Goal: Communication & Community: Participate in discussion

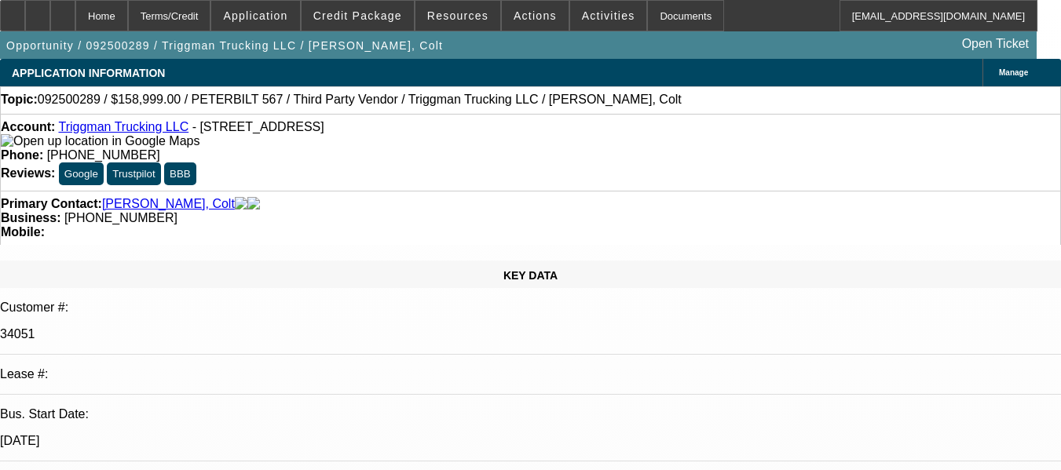
select select "0"
select select "2"
select select "0.1"
select select "4"
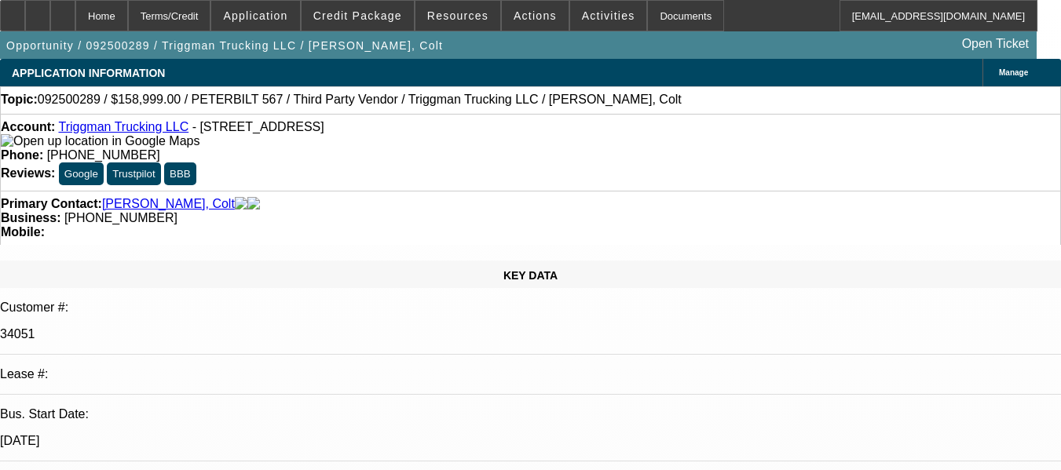
select select "0"
select select "2"
select select "0.1"
select select "4"
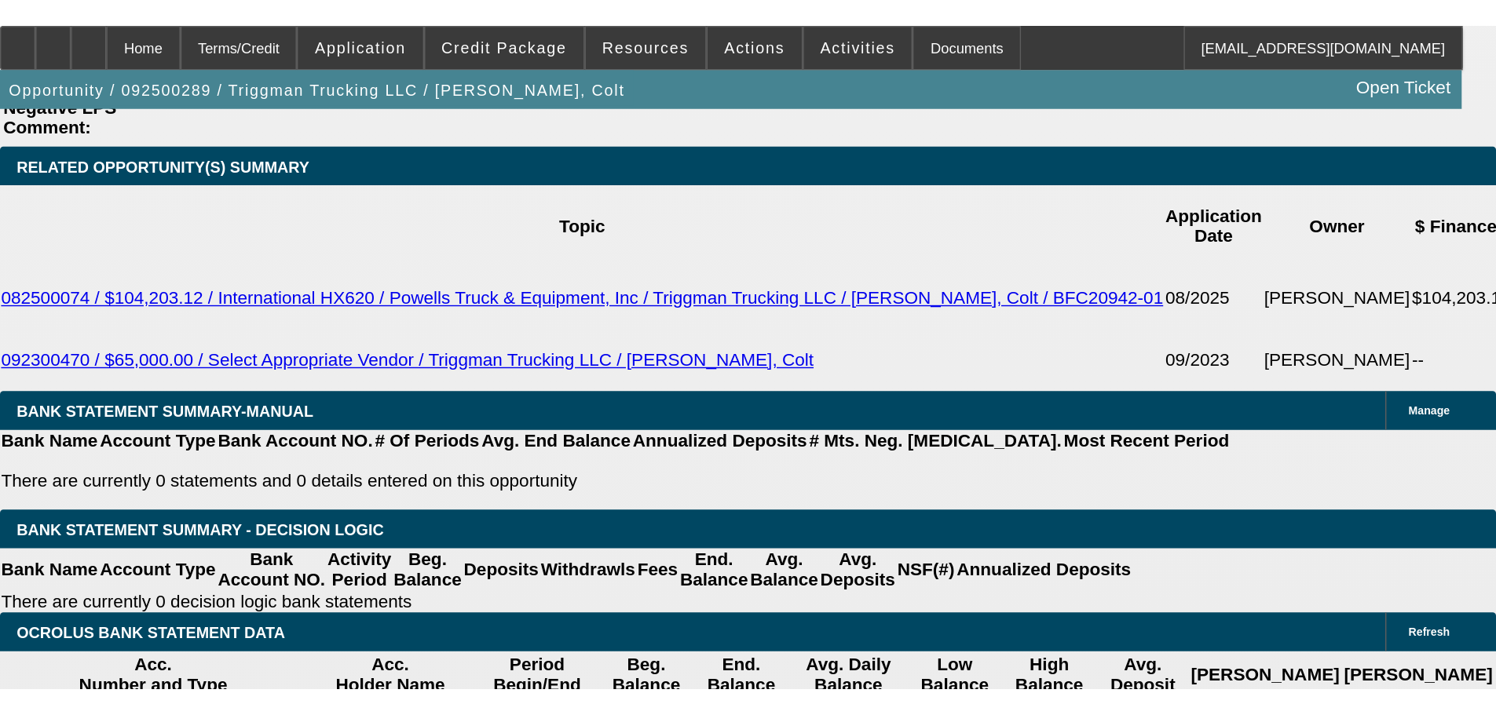
scroll to position [2355, 0]
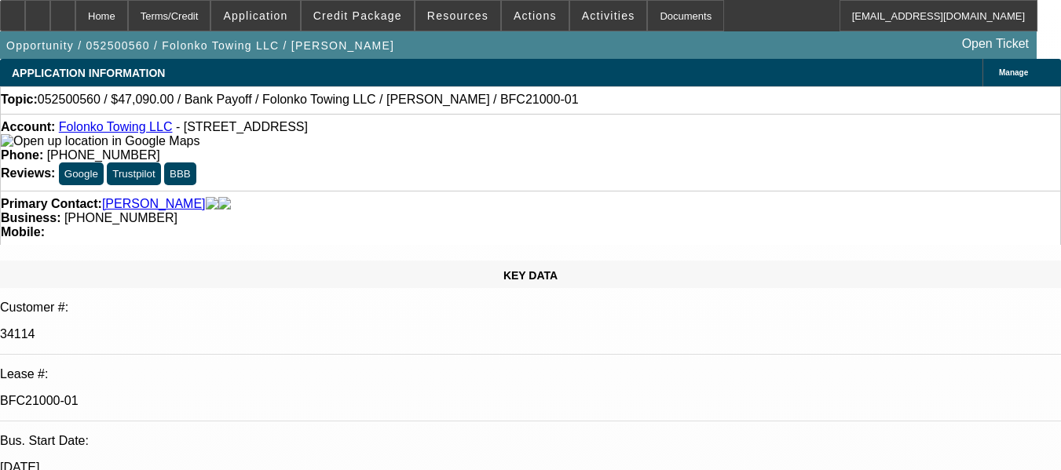
select select "0"
select select "2"
select select "0.1"
select select "4"
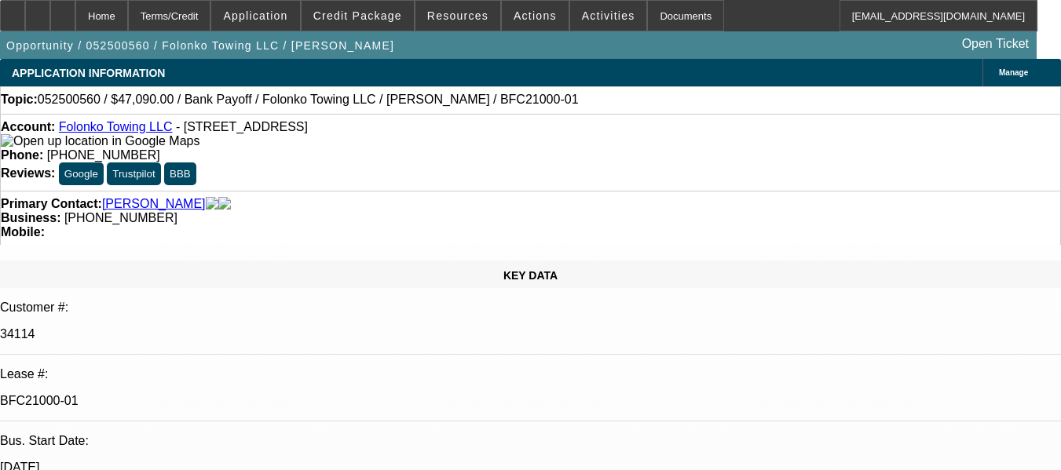
select select "0"
select select "2"
select select "0.1"
select select "4"
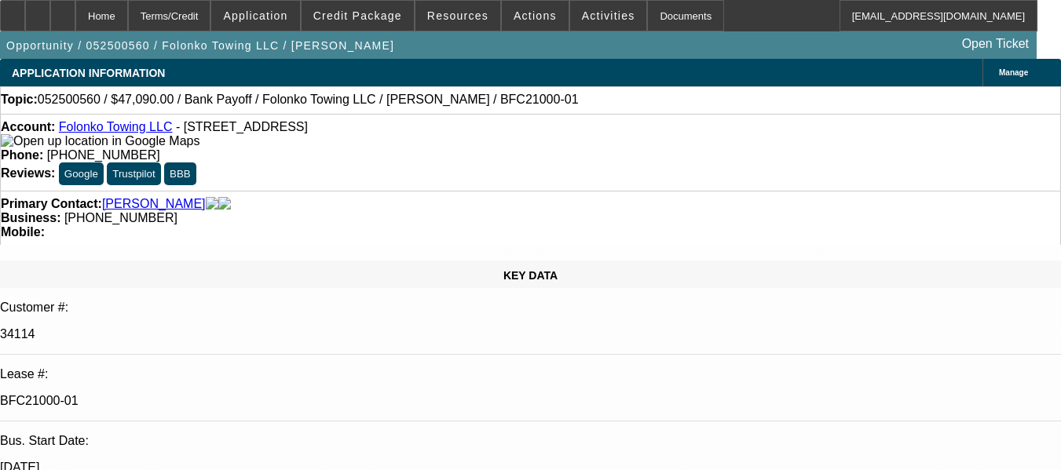
select select "0"
select select "2"
select select "0.1"
select select "4"
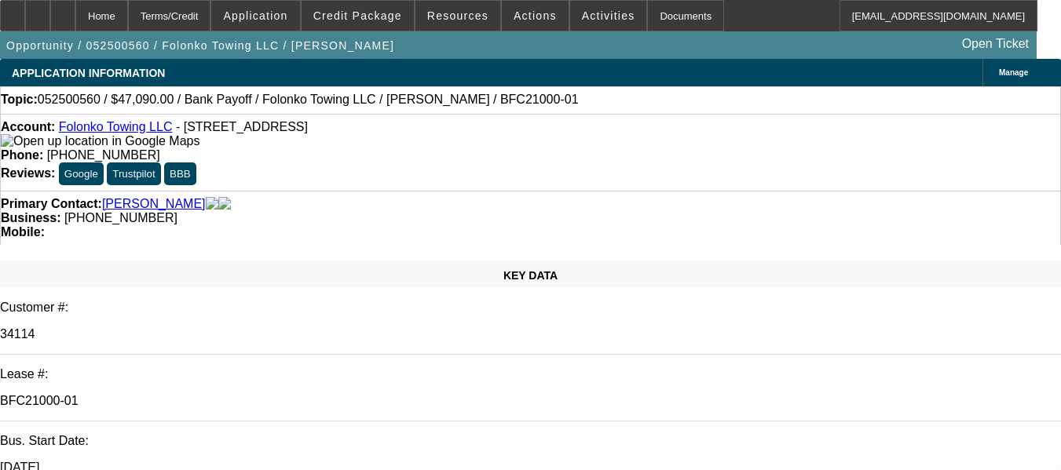
select select "0"
select select "2"
select select "0.1"
select select "4"
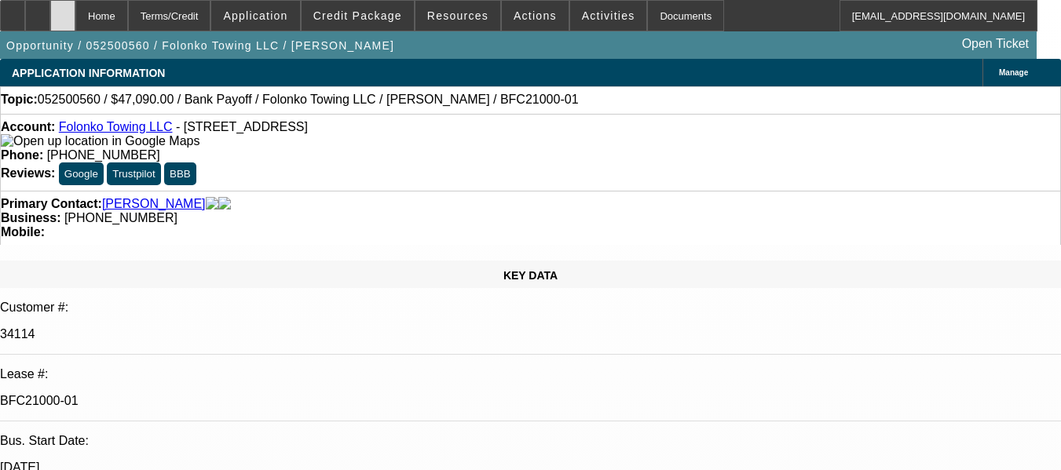
click at [75, 15] on div at bounding box center [62, 15] width 25 height 31
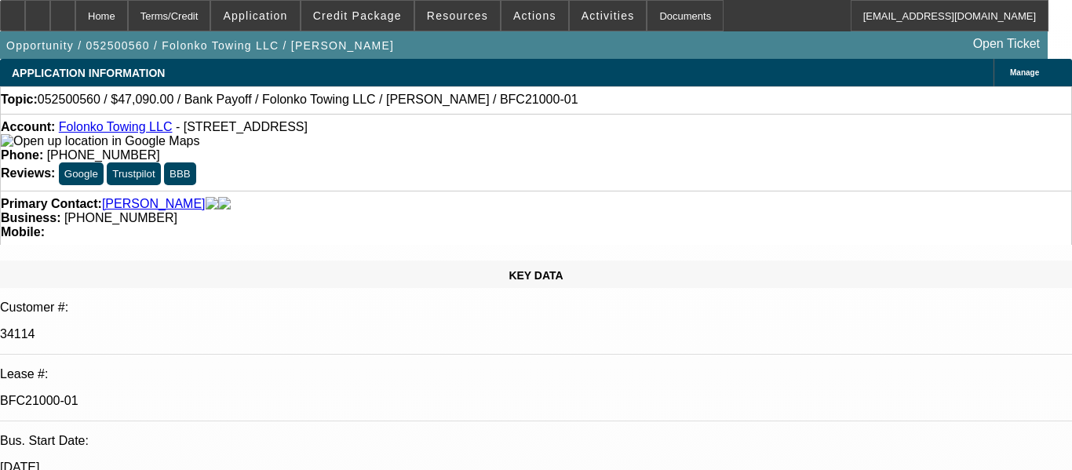
select select "0"
select select "2"
select select "0.1"
select select "4"
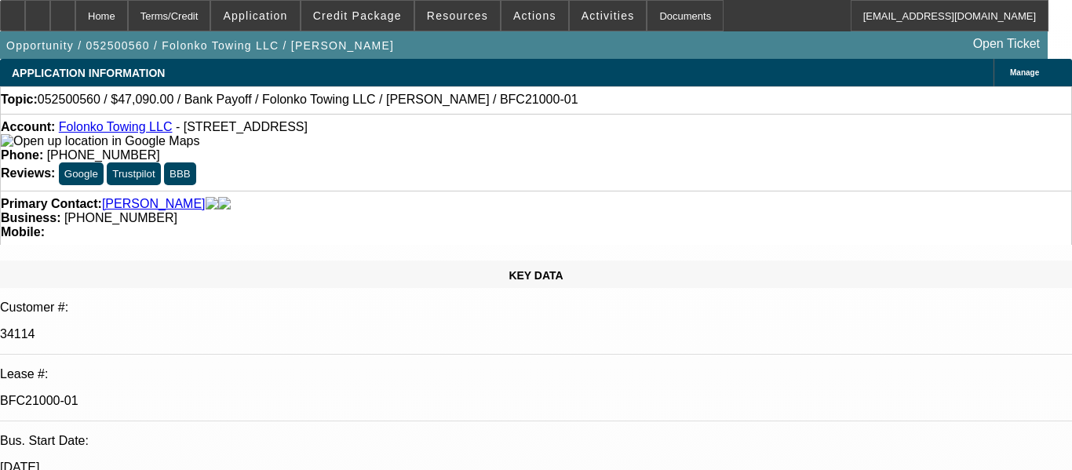
select select "0"
select select "2"
select select "0.1"
select select "4"
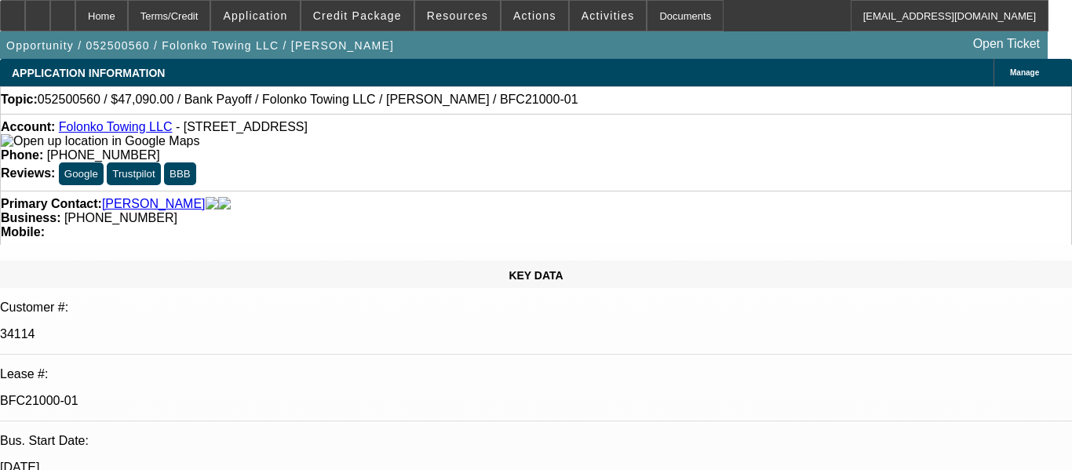
select select "0"
select select "2"
select select "0.1"
select select "4"
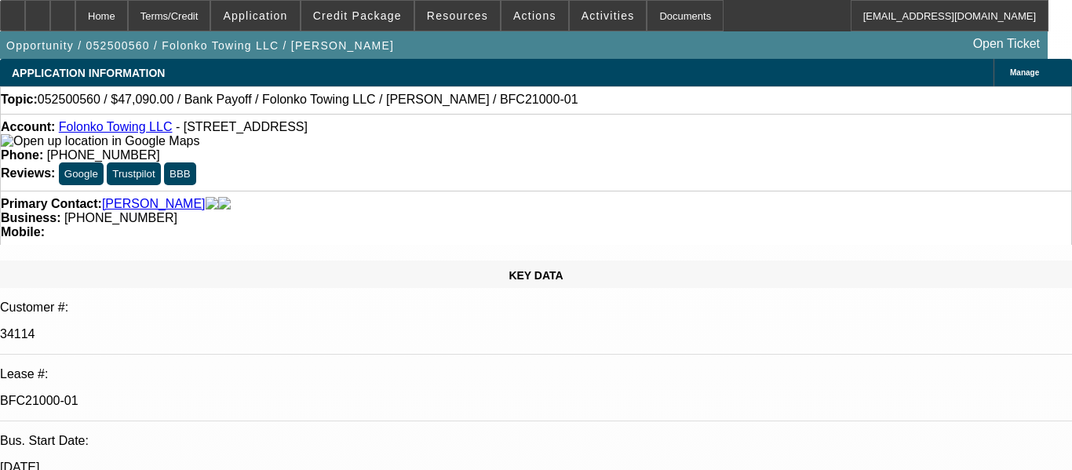
select select "0"
select select "2"
select select "0.1"
select select "4"
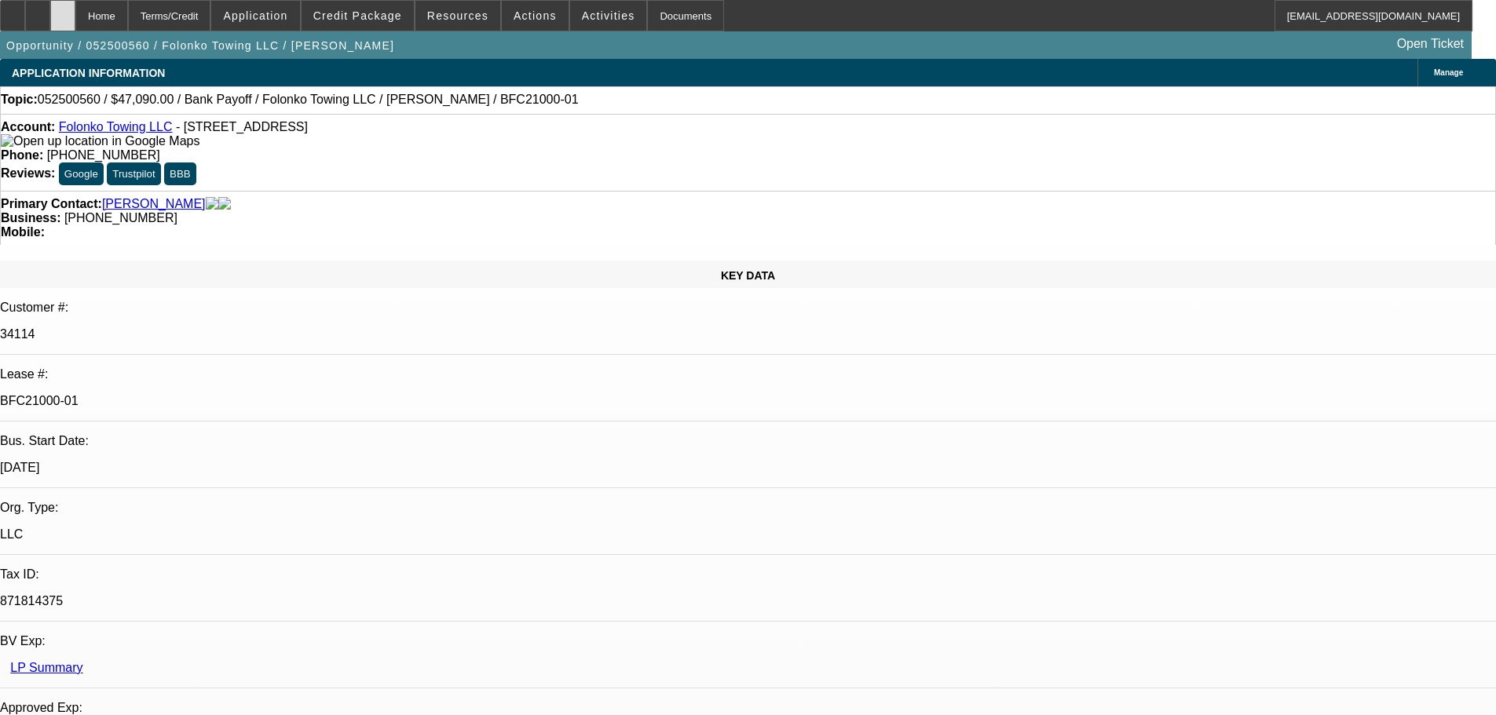
click at [75, 14] on div at bounding box center [62, 15] width 25 height 31
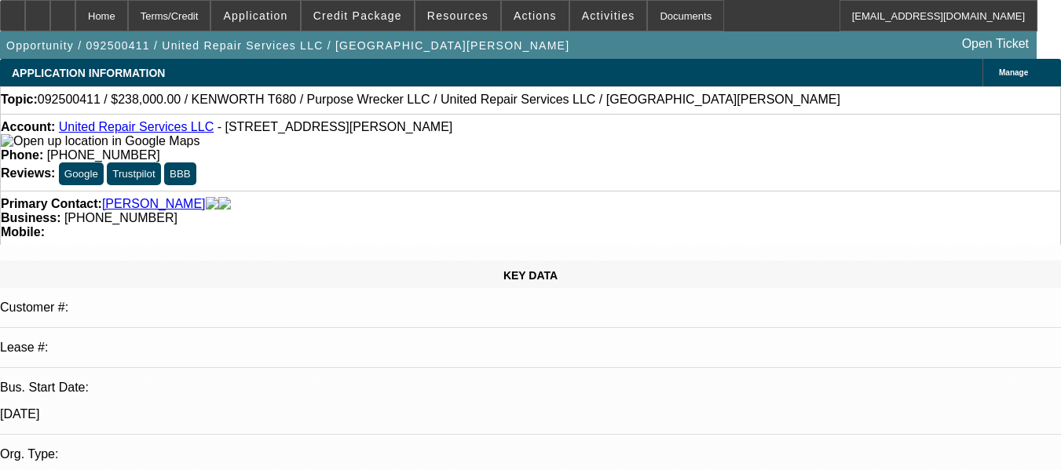
select select "0"
select select "2"
select select "0.1"
select select "4"
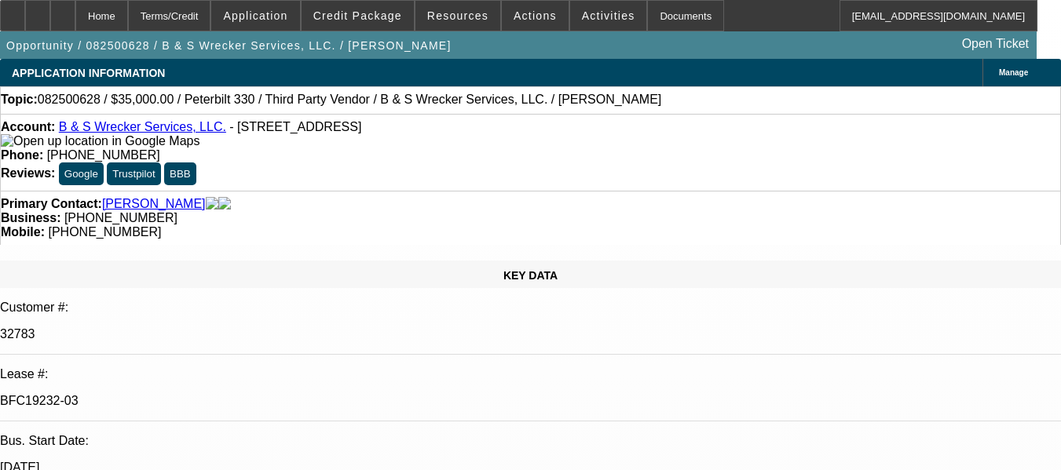
select select "0"
select select "6"
select select "0"
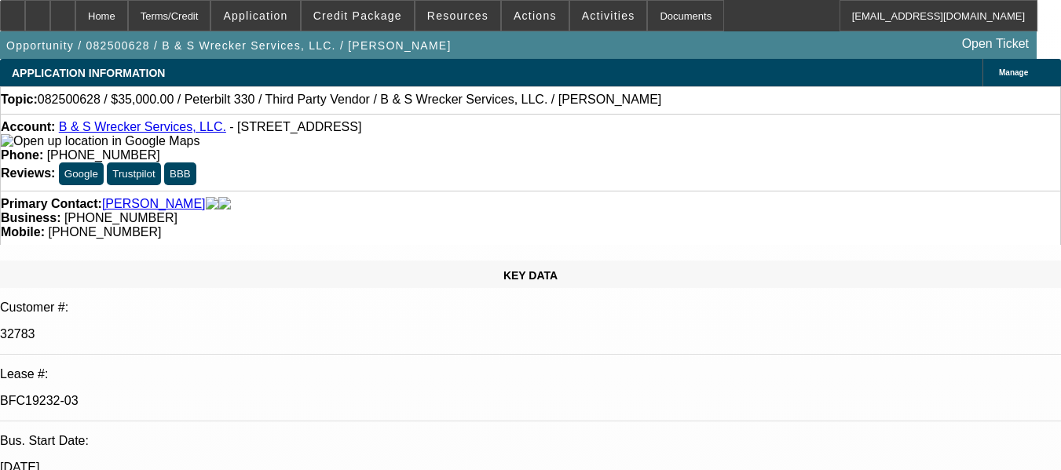
select select "0"
select select "6"
select select "0"
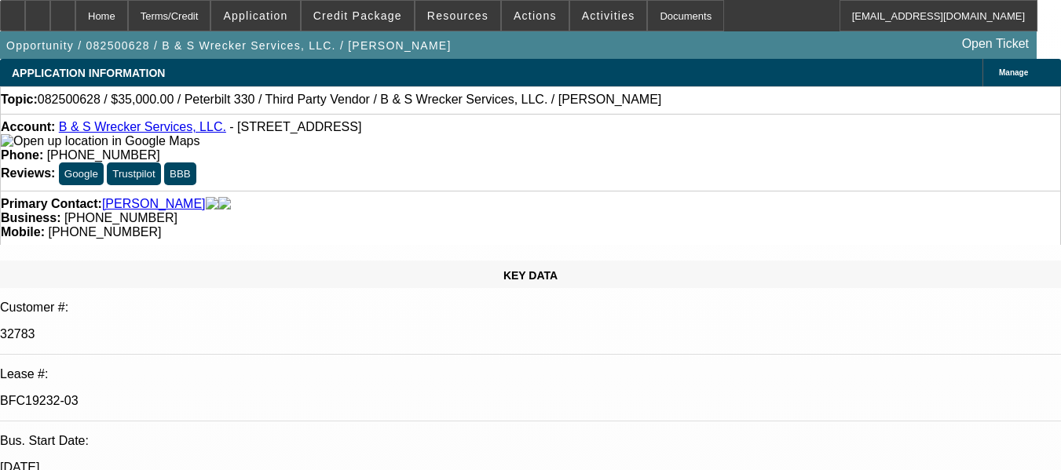
select select "0"
select select "6"
click at [75, 6] on div at bounding box center [62, 15] width 25 height 31
select select "0"
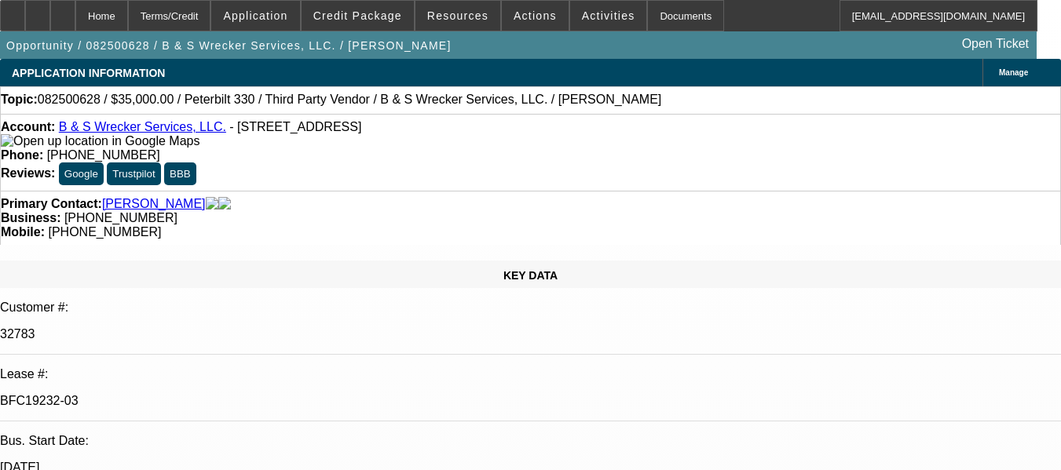
select select "0"
select select "6"
select select "0"
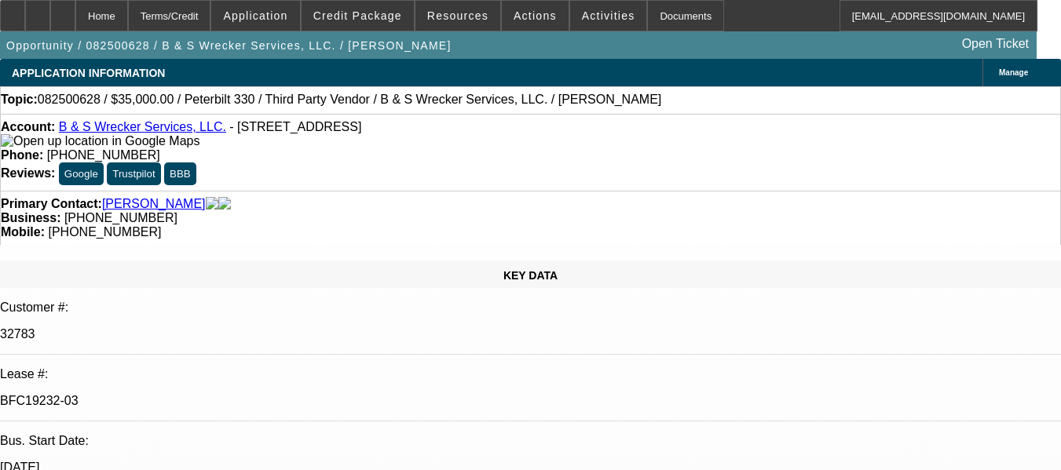
select select "6"
select select "0"
select select "6"
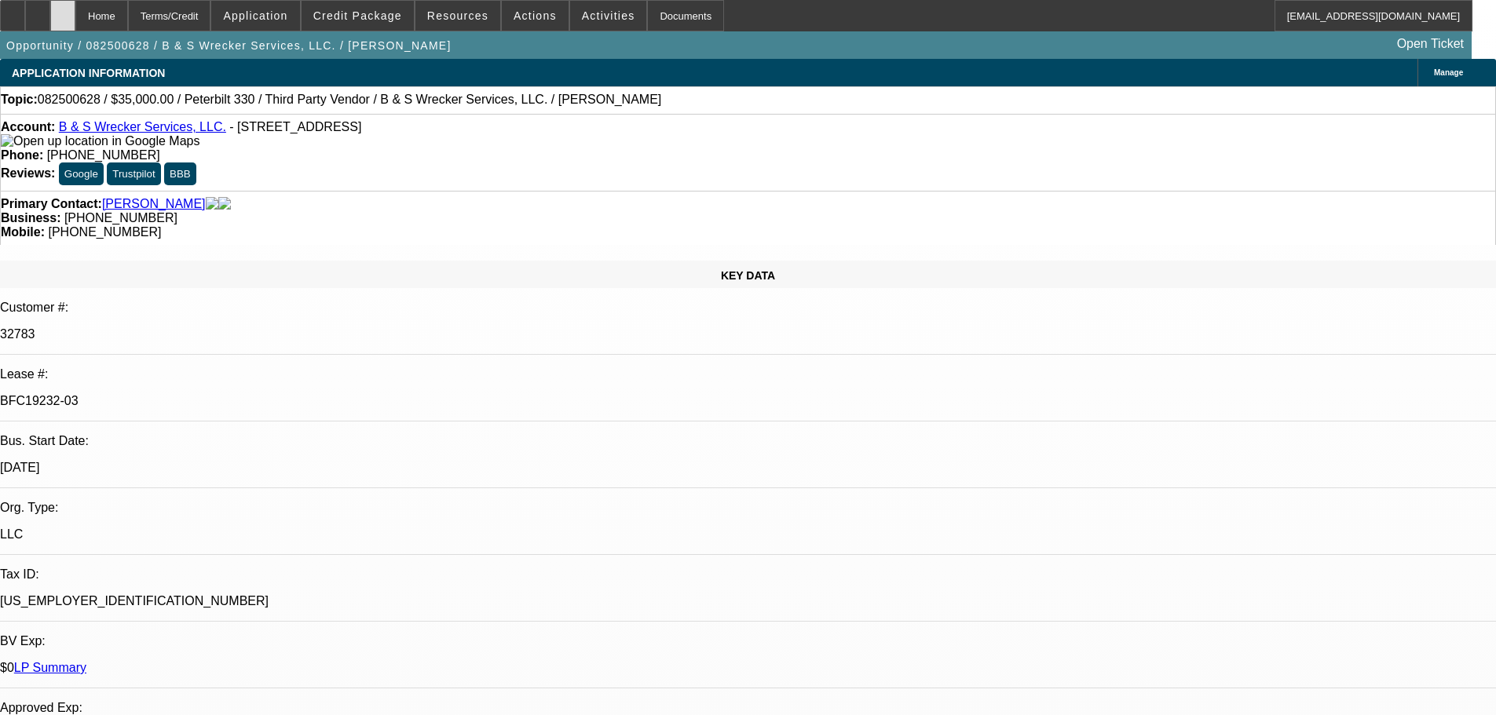
click at [63, 10] on icon at bounding box center [63, 10] width 0 height 0
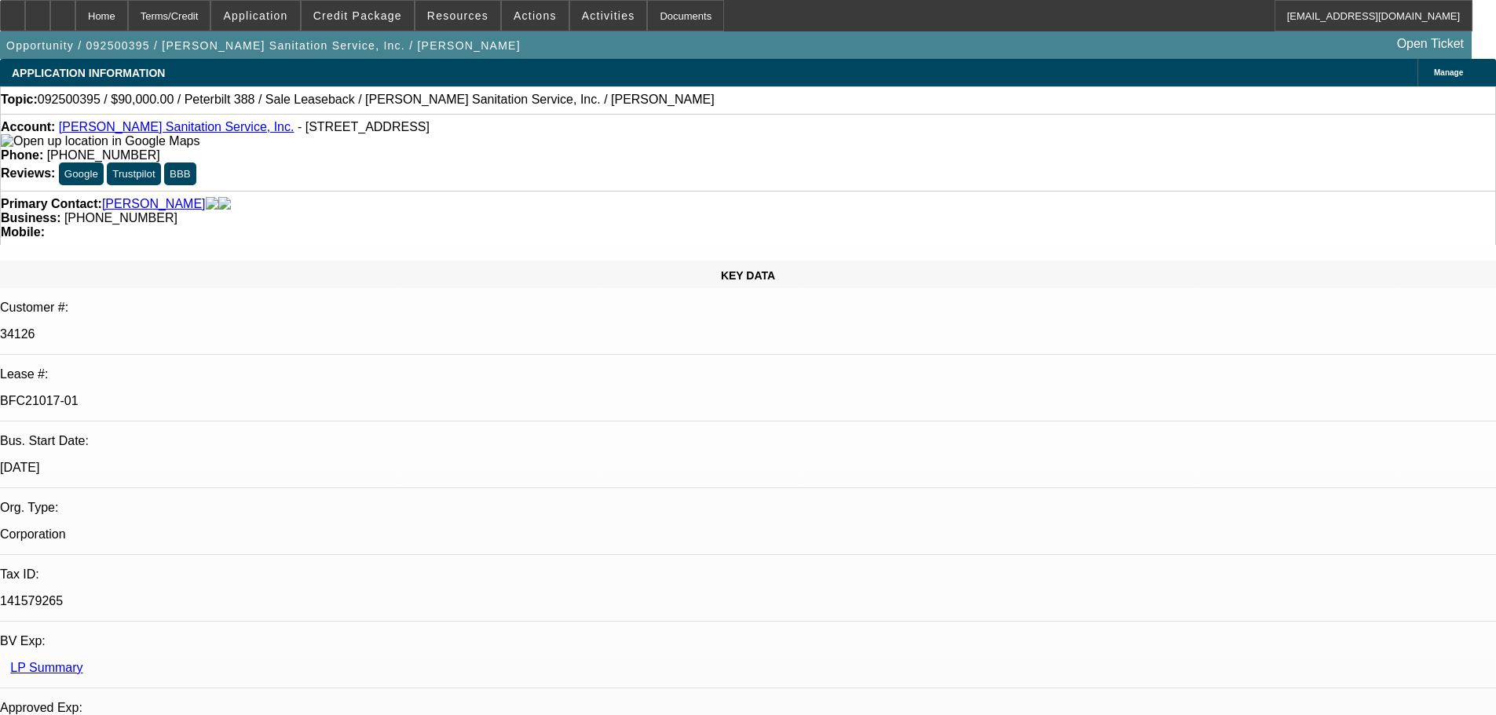
select select "0"
select select "2"
select select "0"
select select "6"
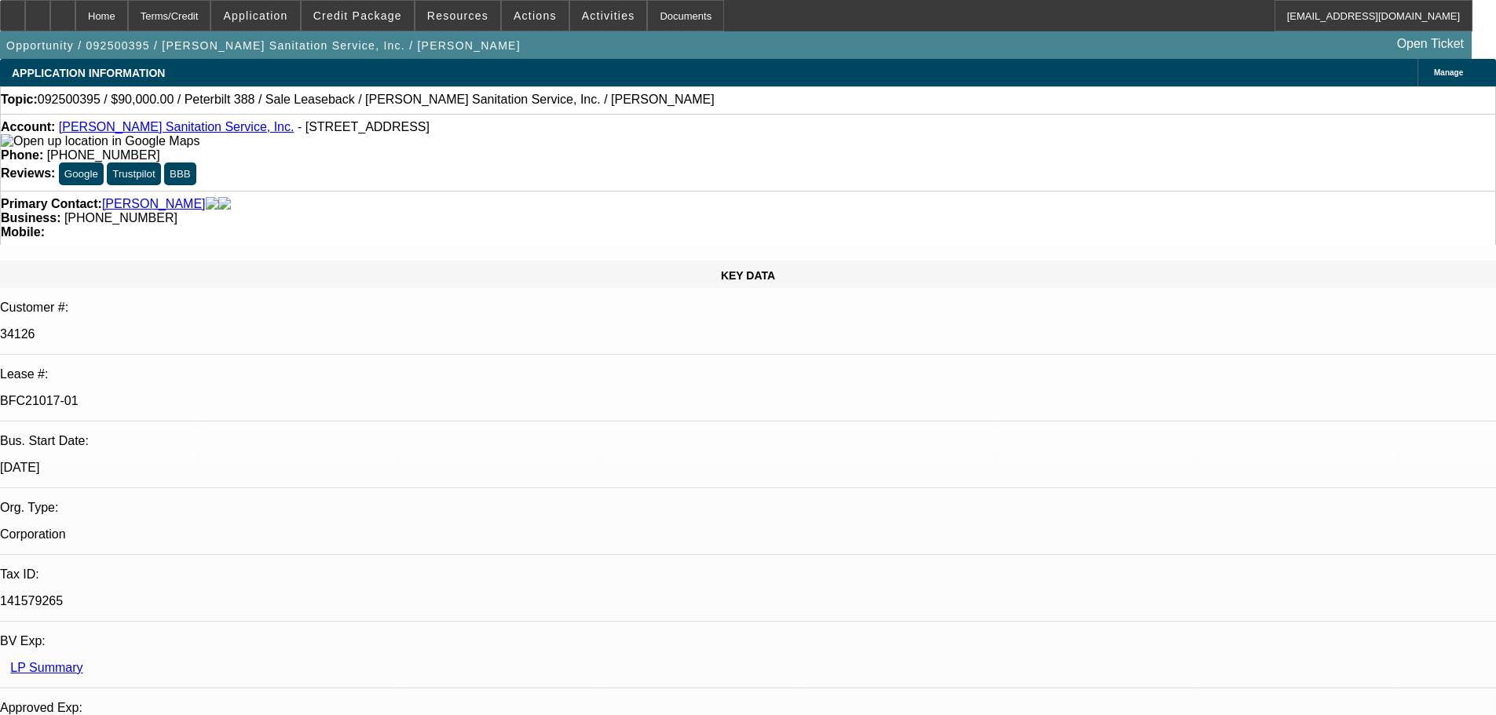
select select "0"
select select "2"
select select "0"
select select "6"
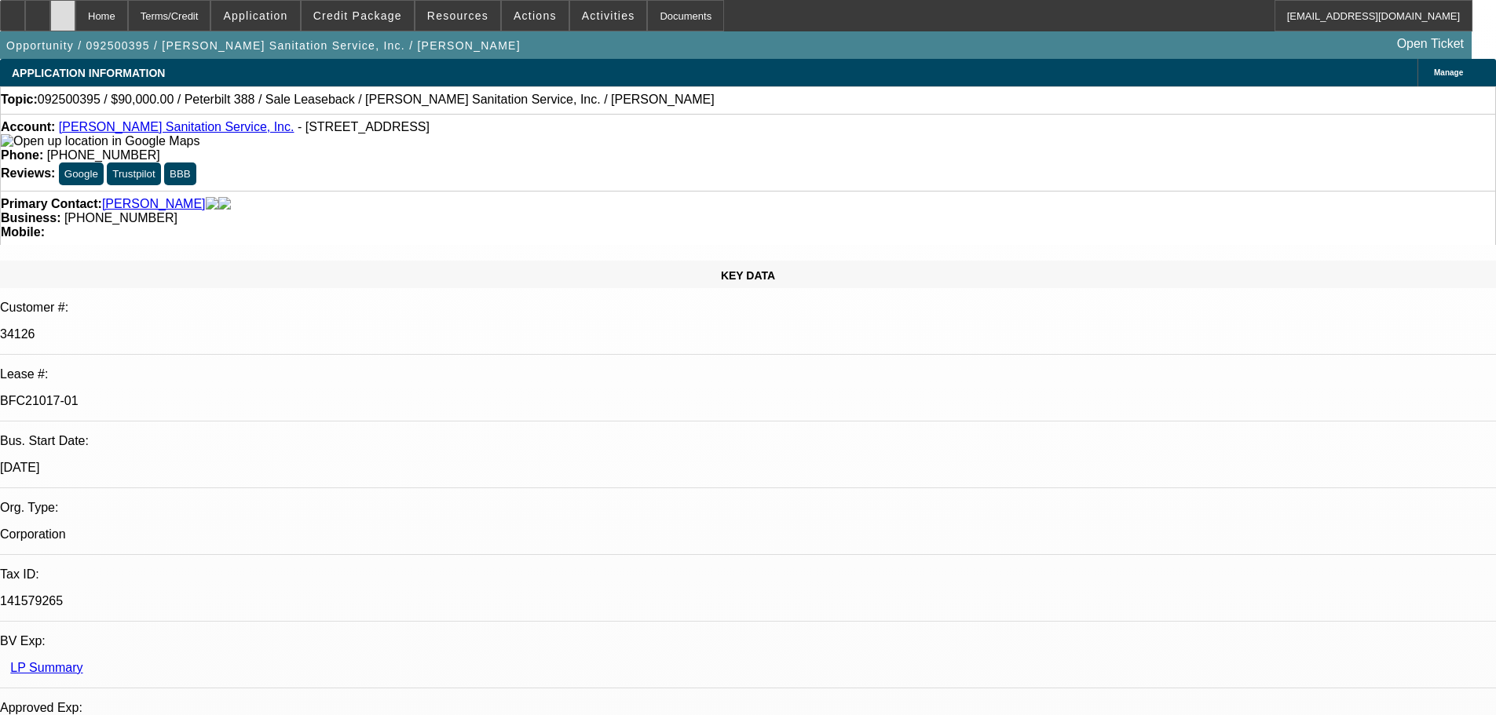
click at [63, 10] on icon at bounding box center [63, 10] width 0 height 0
select select "0"
select select "2"
select select "0"
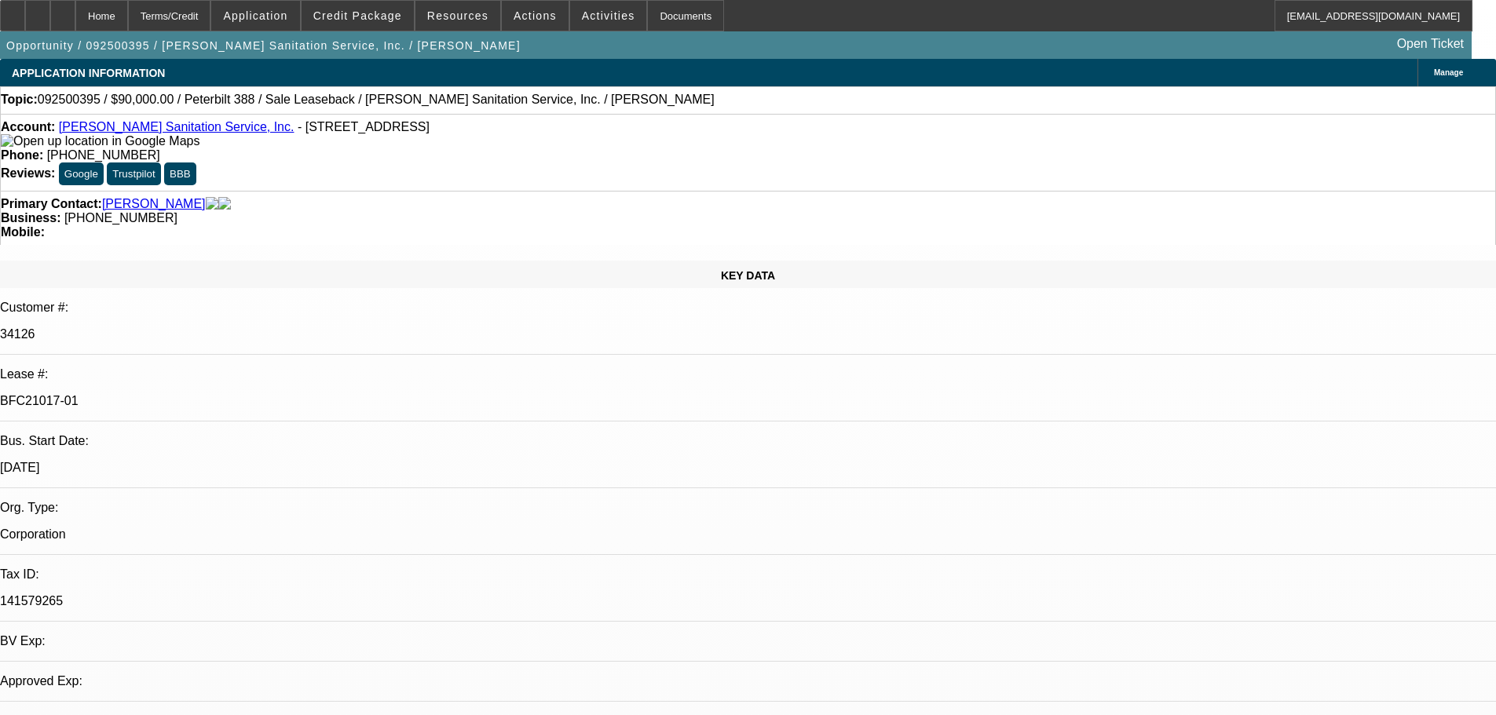
select select "6"
select select "0"
select select "2"
select select "0"
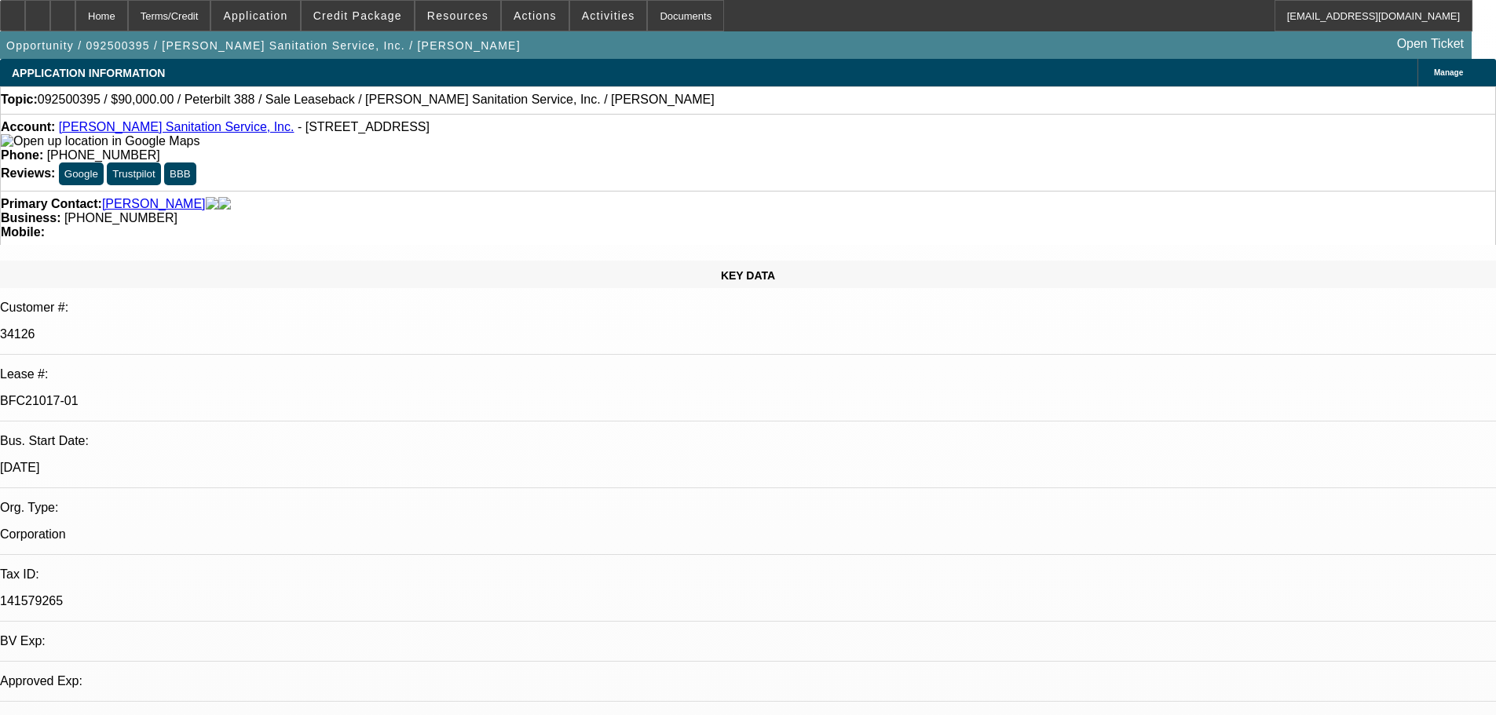
select select "6"
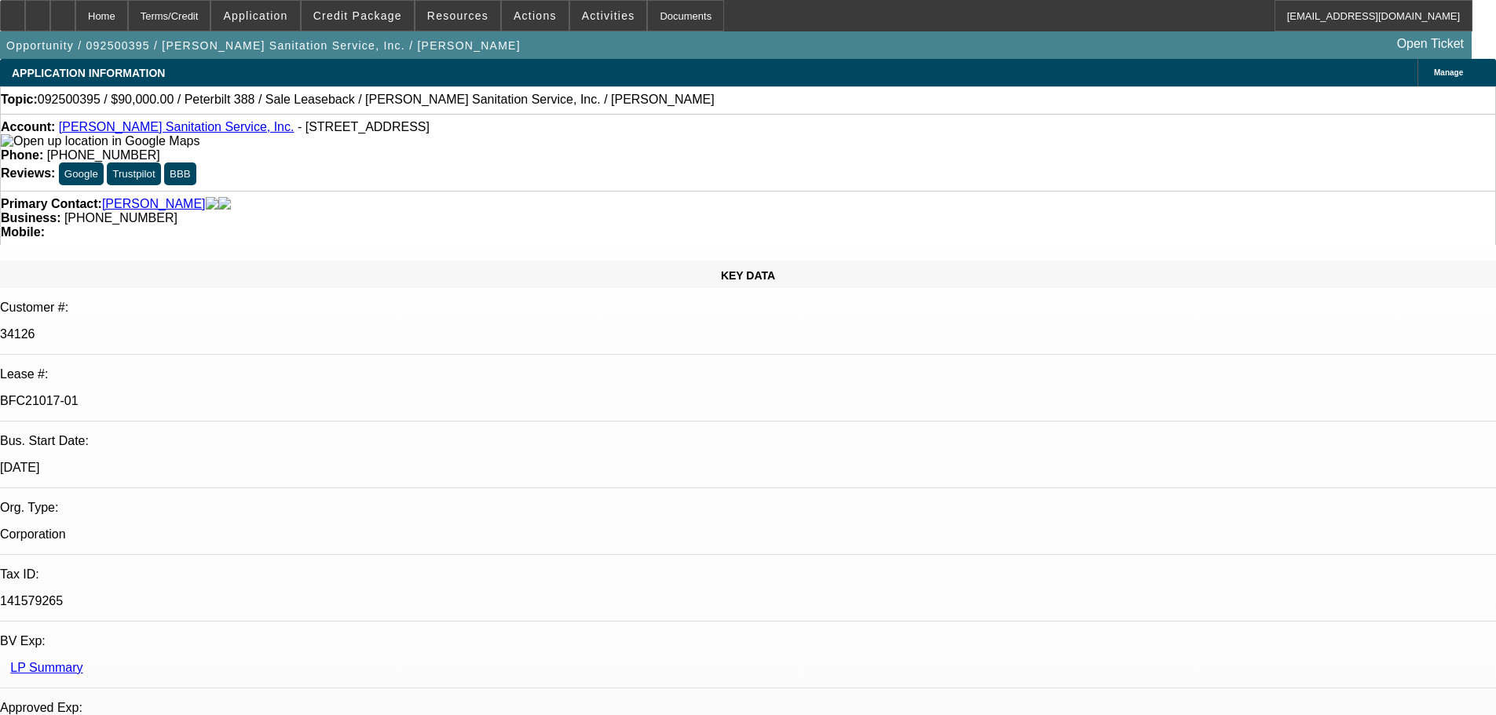
drag, startPoint x: 1168, startPoint y: 249, endPoint x: 1185, endPoint y: 230, distance: 25.0
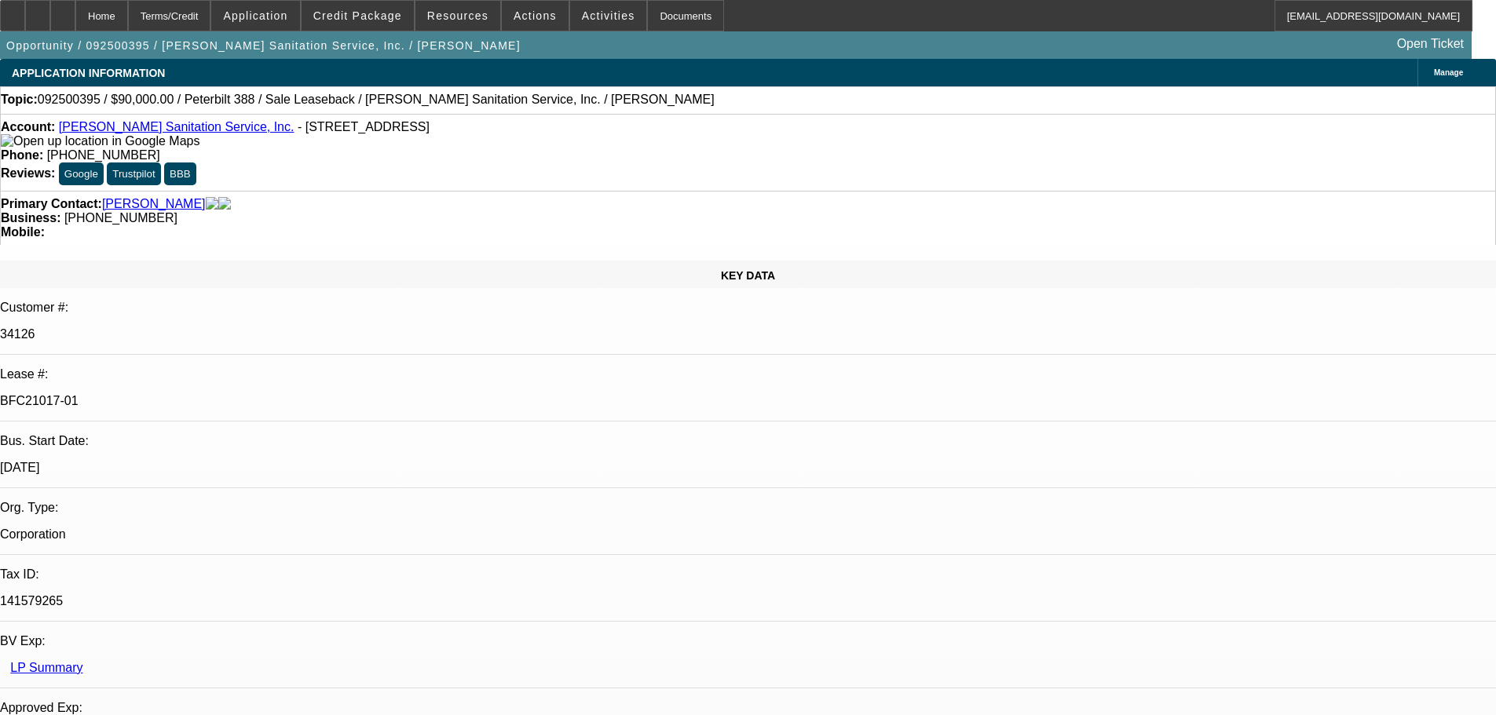
click at [13, 10] on icon at bounding box center [13, 10] width 0 height 0
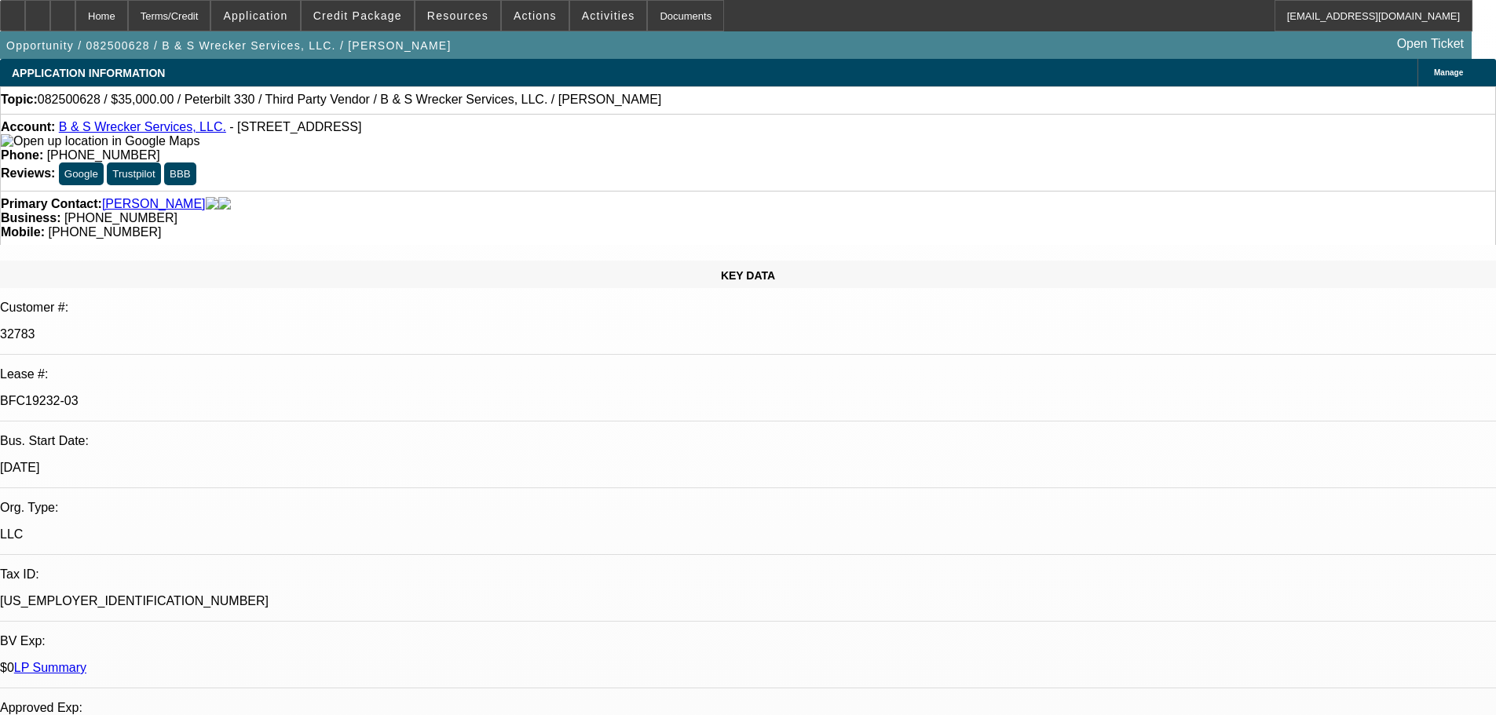
select select "0"
select select "6"
select select "0"
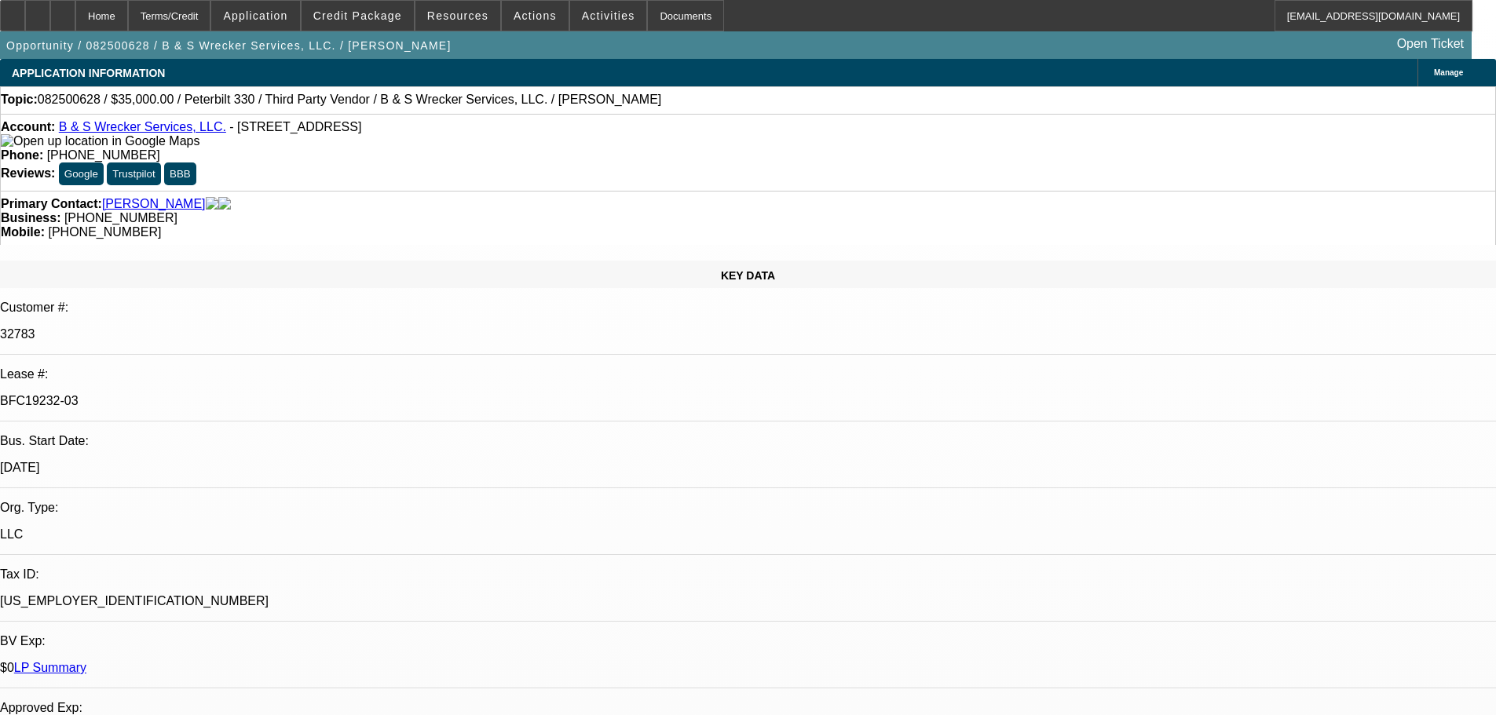
select select "0"
select select "6"
select select "0"
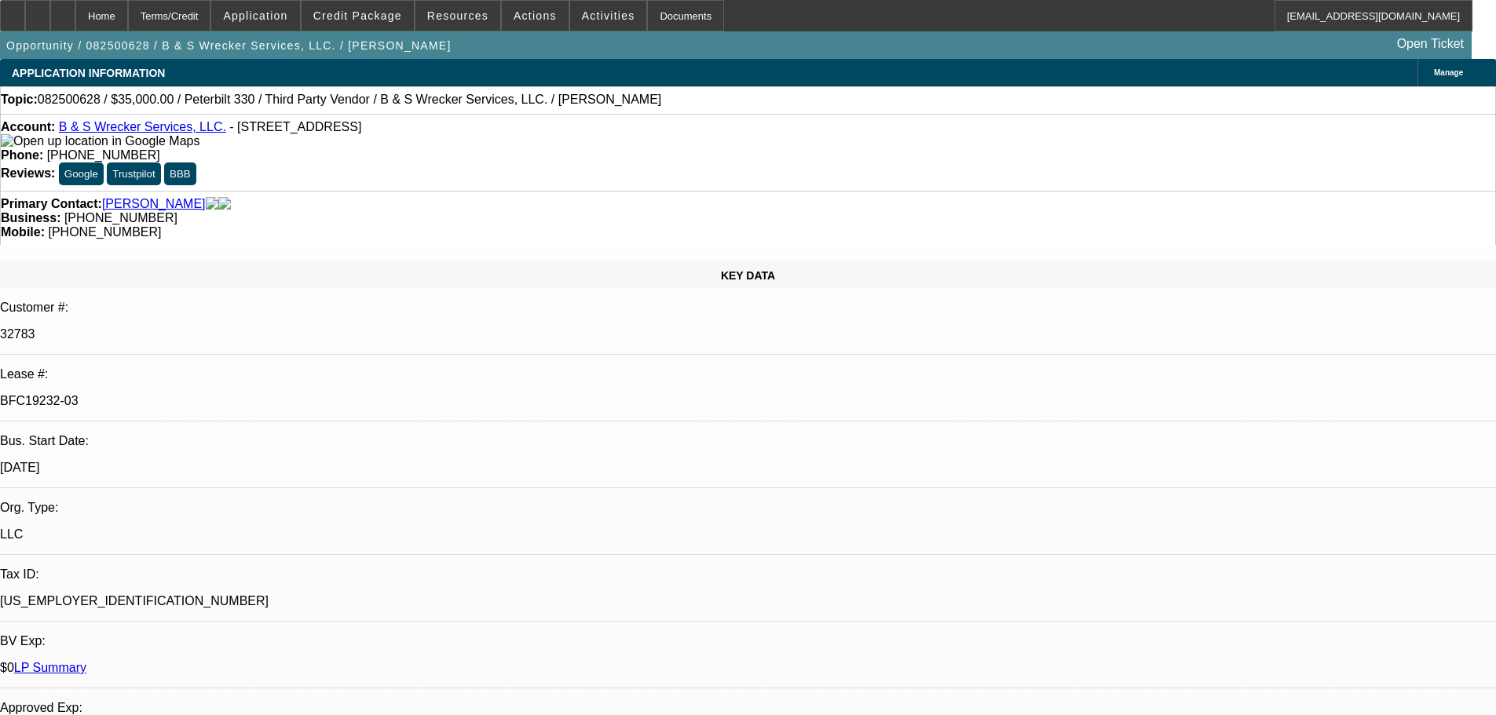
select select "0"
select select "6"
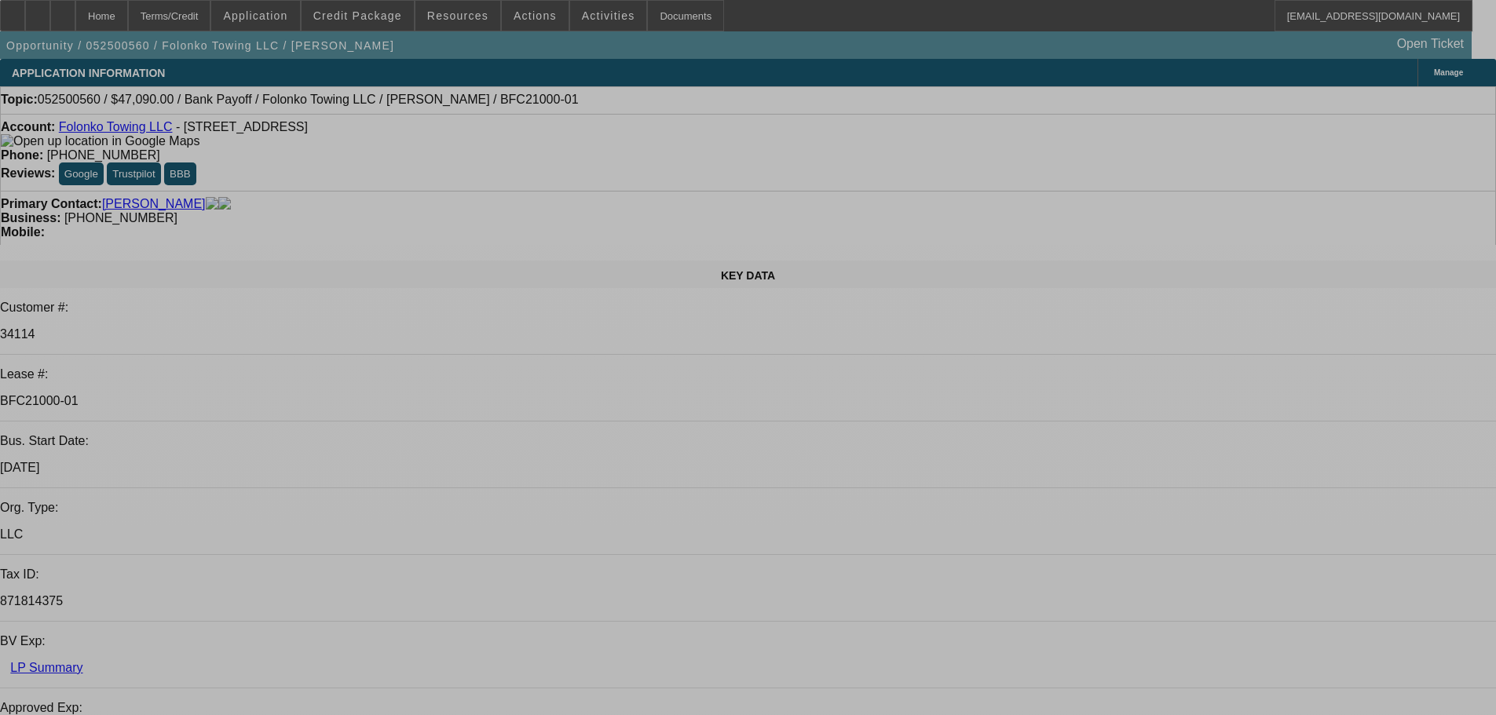
select select "0"
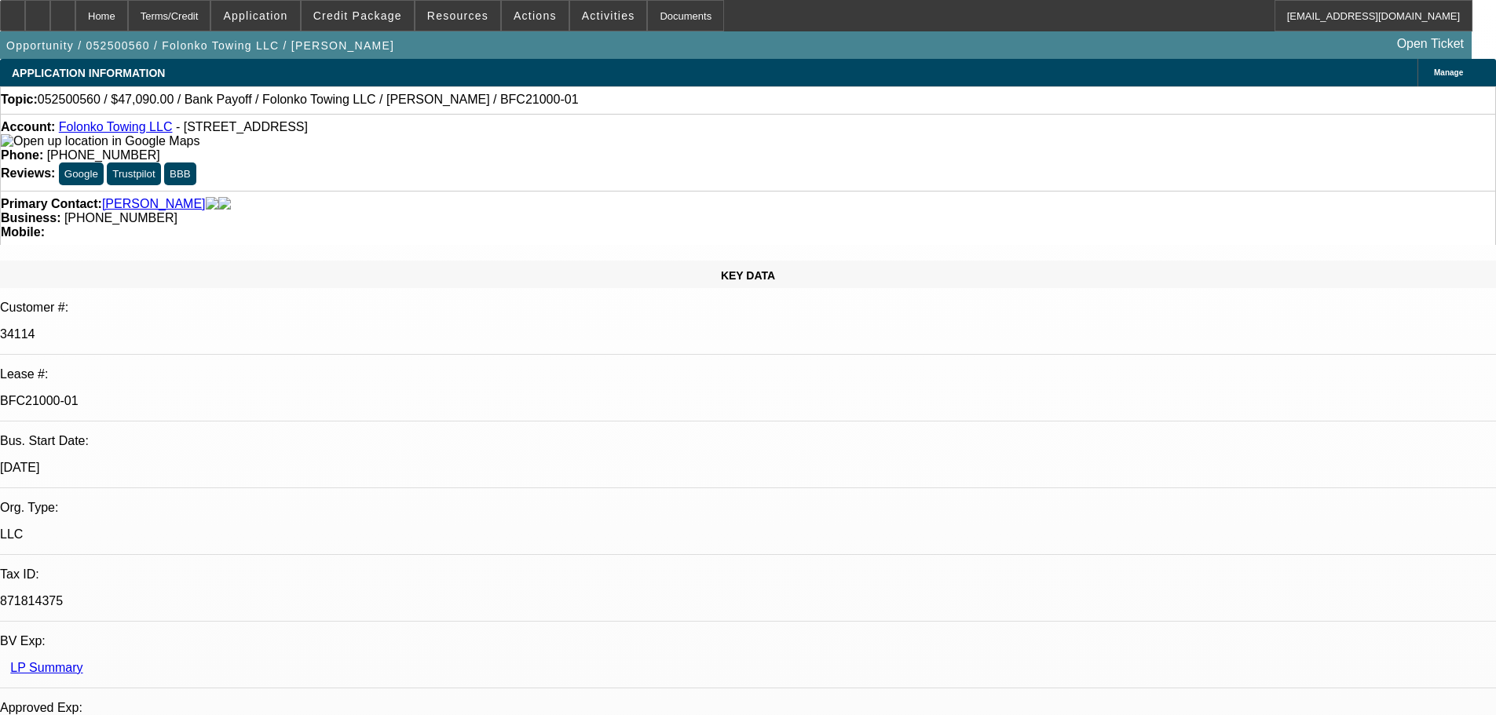
select select "2"
select select "0.1"
select select "4"
select select "0"
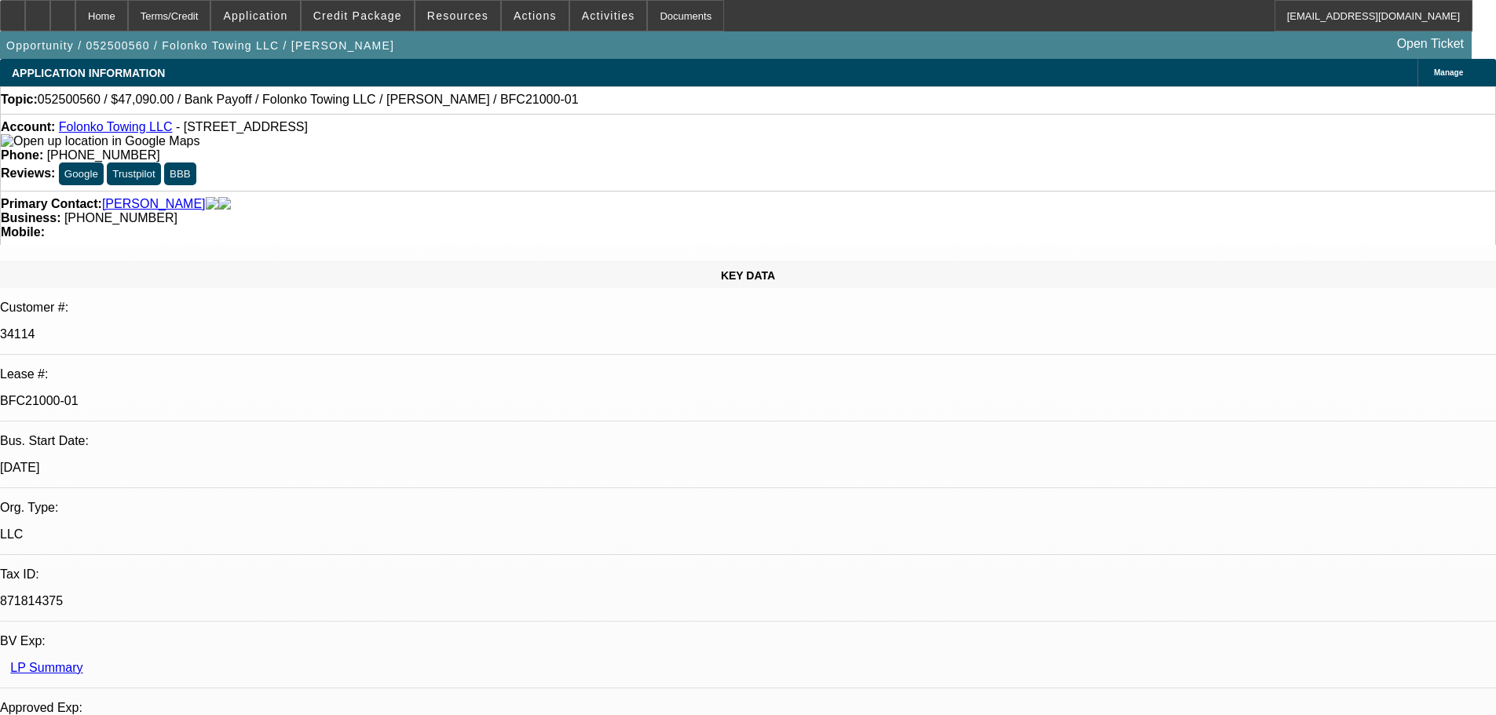
select select "2"
select select "0.1"
select select "4"
select select "0"
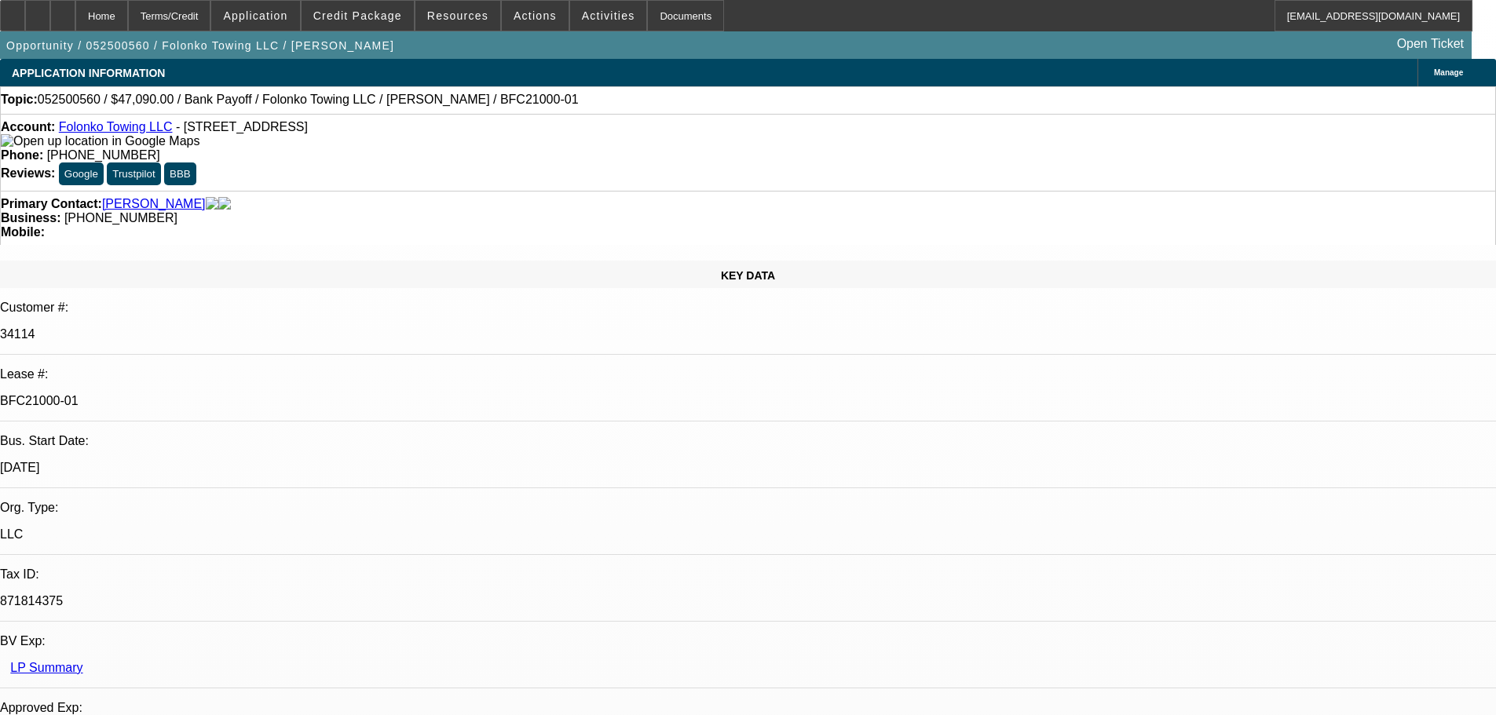
select select "2"
select select "0.1"
select select "4"
select select "0"
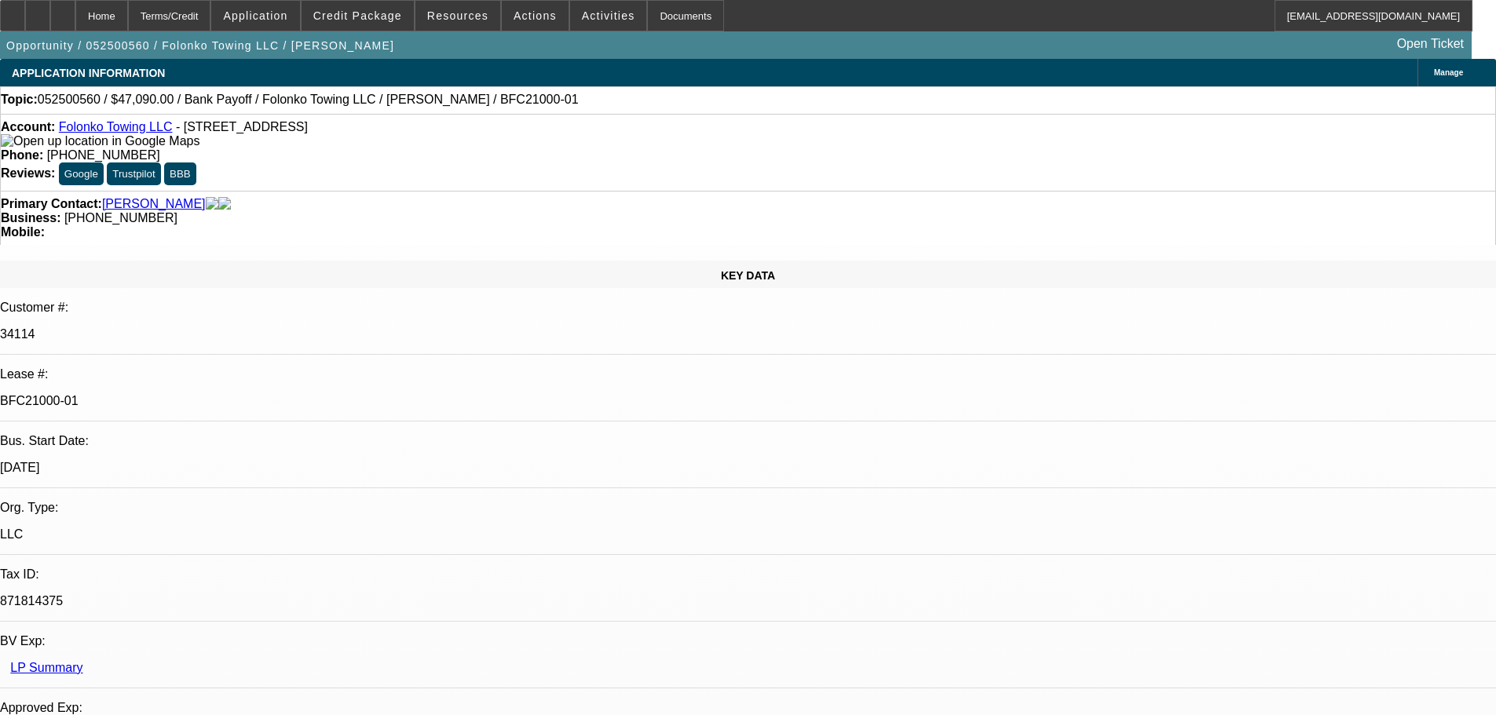
select select "2"
select select "0.1"
select select "4"
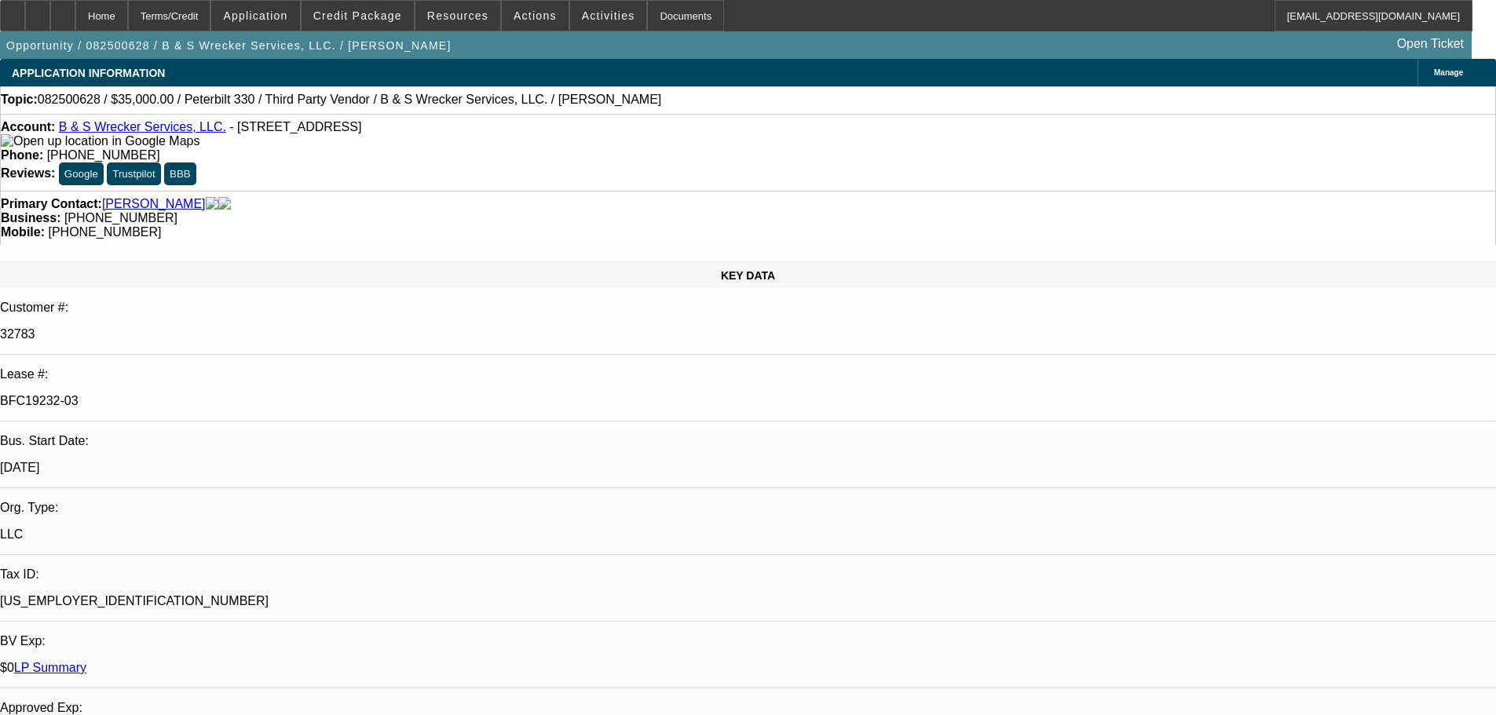
select select "0"
select select "6"
select select "0"
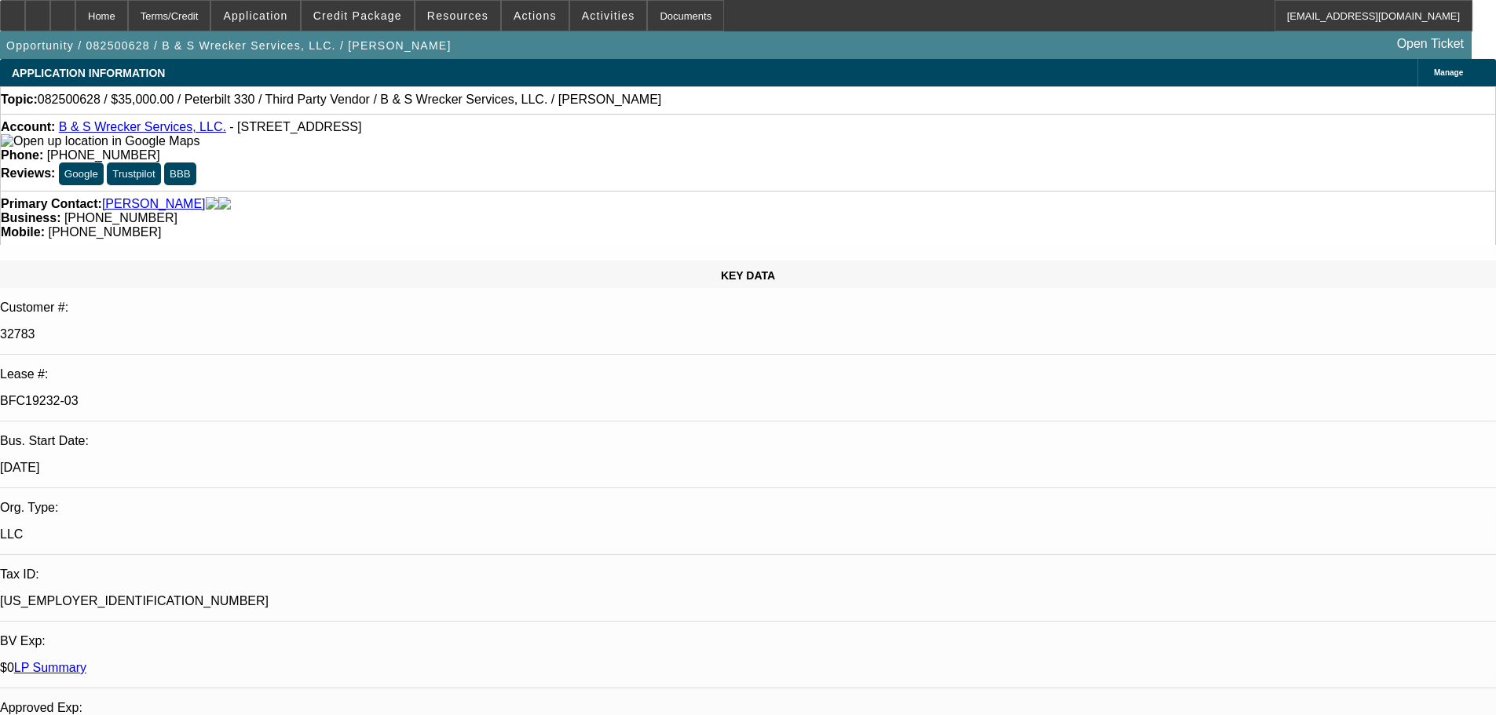
select select "0"
select select "6"
select select "0"
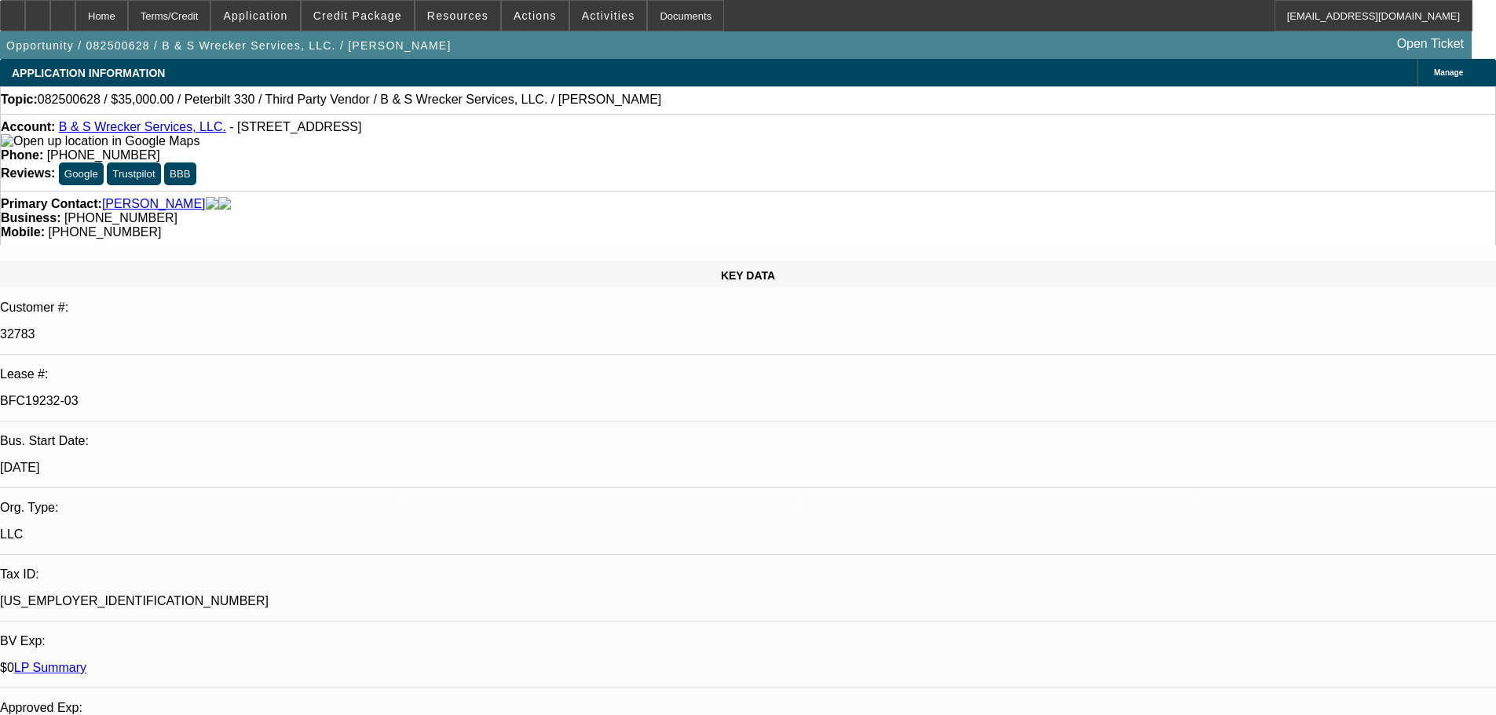
select select "0"
select select "6"
click at [25, 27] on div at bounding box center [12, 15] width 25 height 31
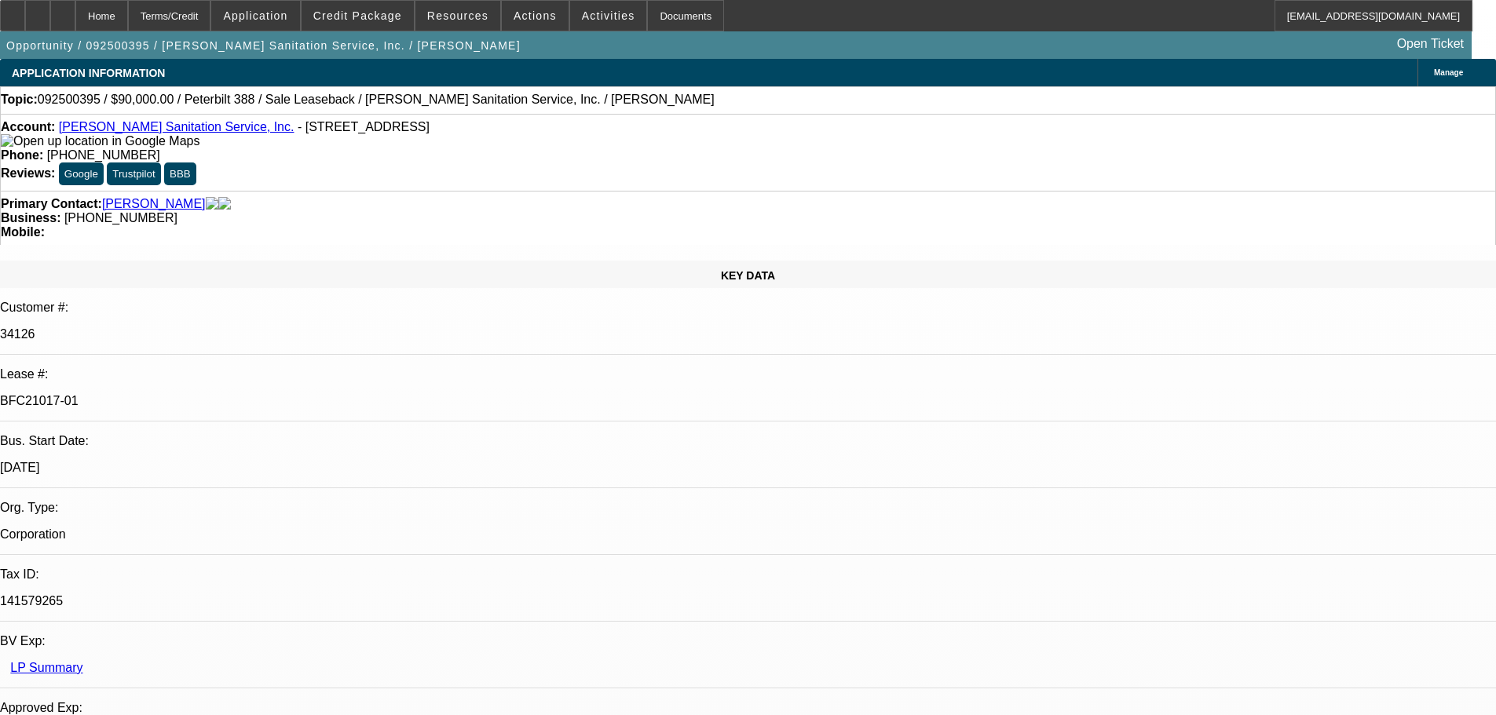
select select "0"
select select "2"
select select "0"
select select "6"
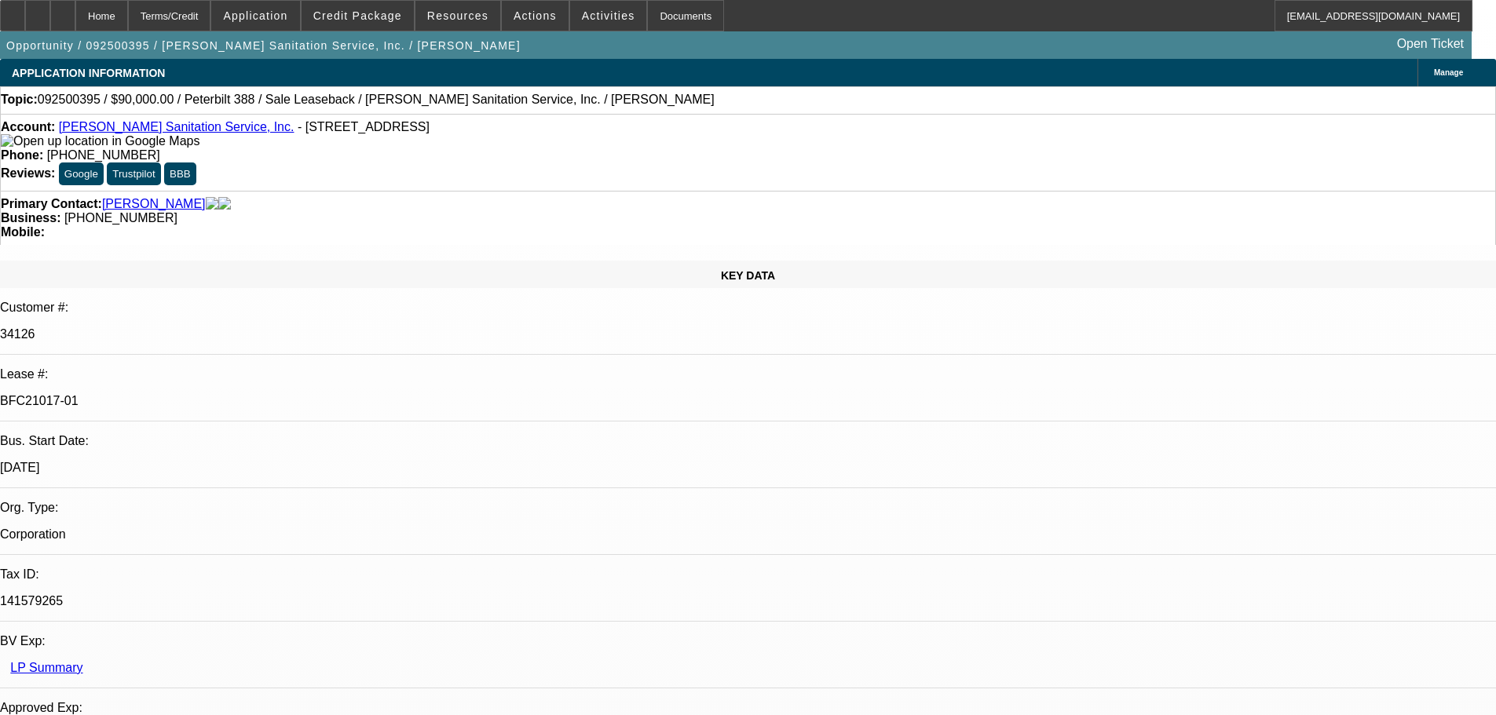
select select "0"
select select "2"
select select "0"
select select "6"
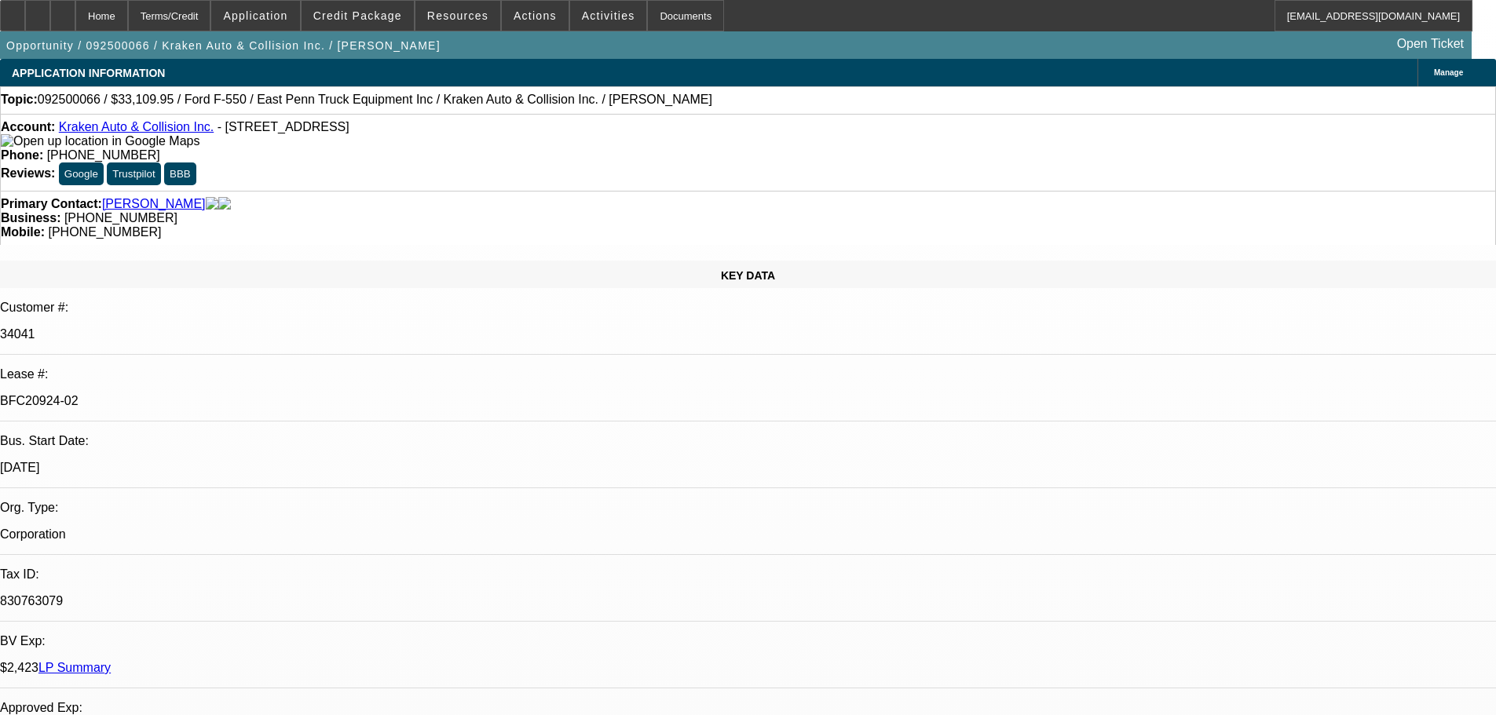
select select "0"
select select "0.1"
select select "4"
select select "0"
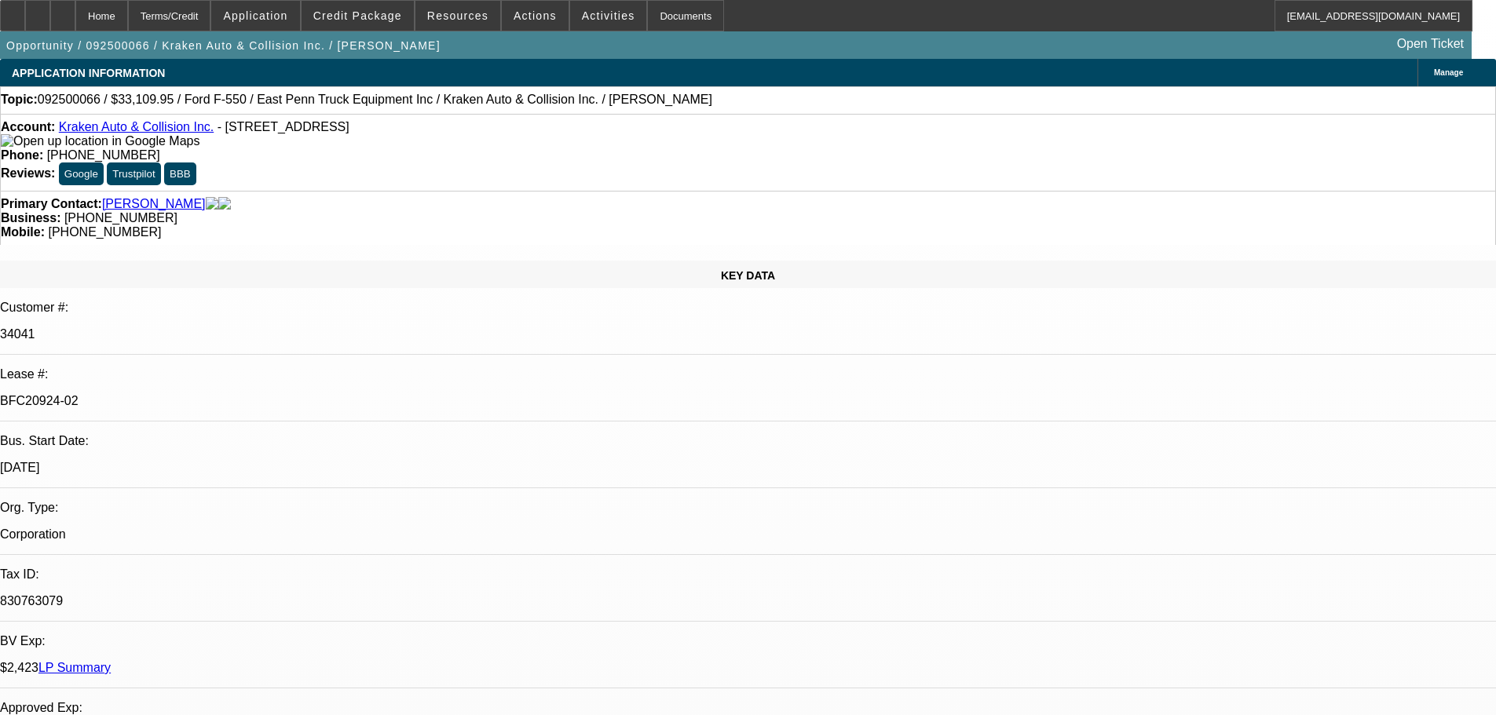
select select "0"
select select "0.1"
select select "4"
select select "0"
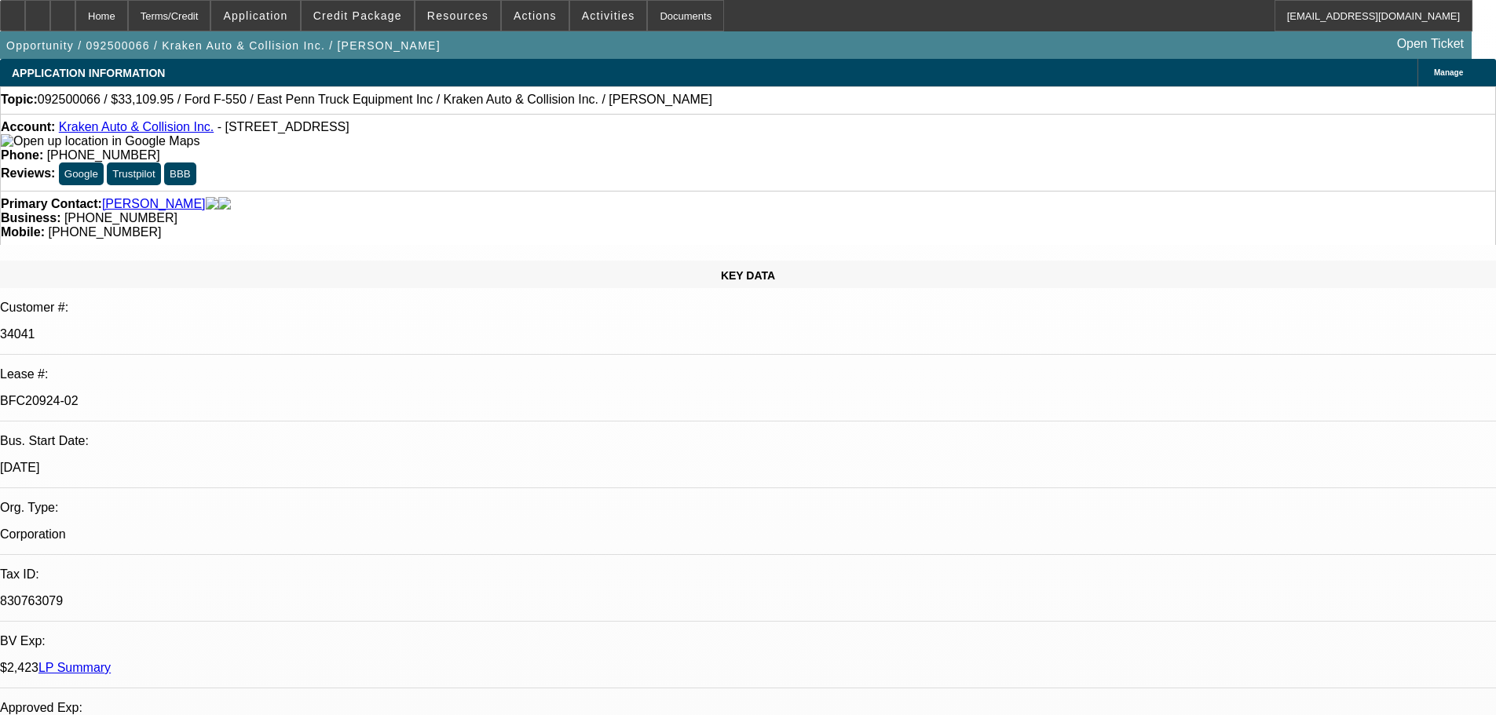
select select "0.1"
select select "4"
select select "0"
select select "0.1"
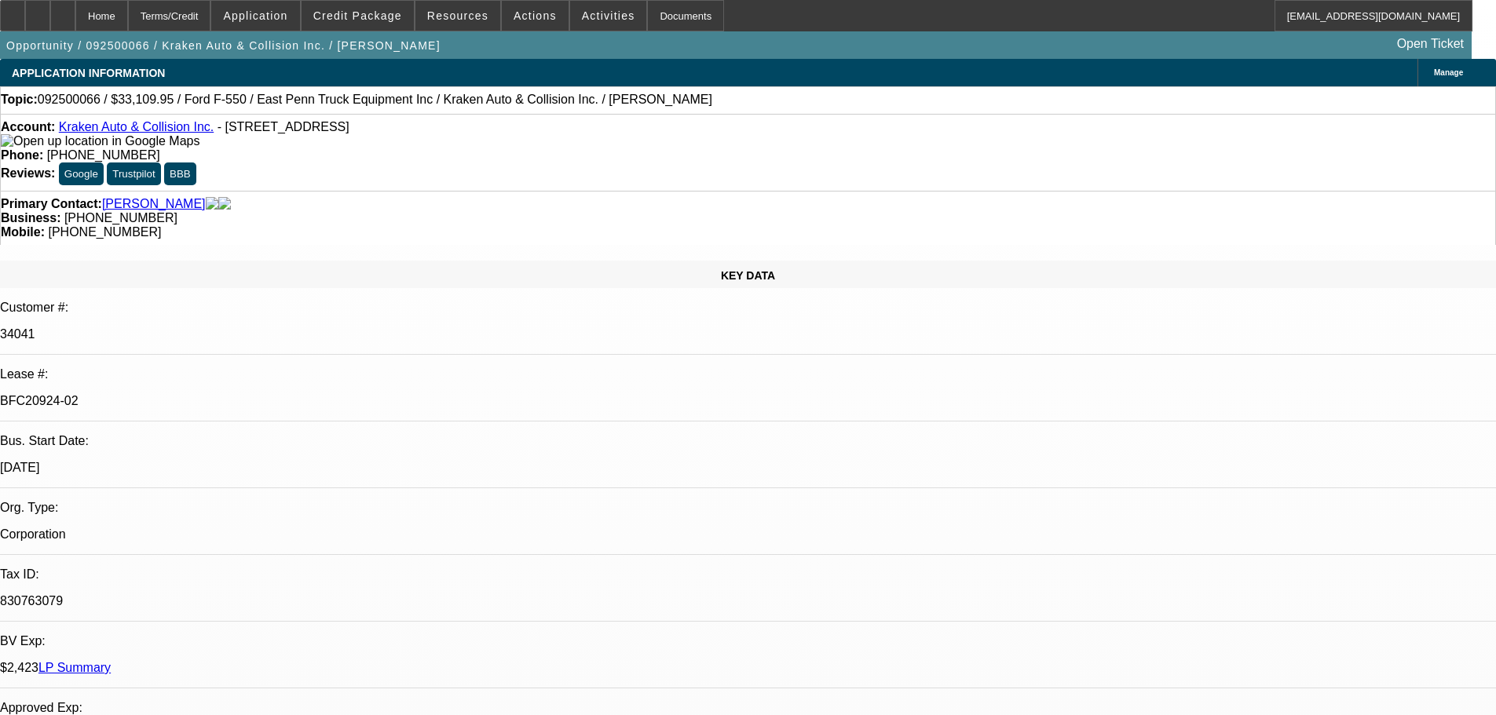
select select "4"
drag, startPoint x: 0, startPoint y: 0, endPoint x: 108, endPoint y: 16, distance: 108.7
click at [75, 16] on div at bounding box center [62, 15] width 25 height 31
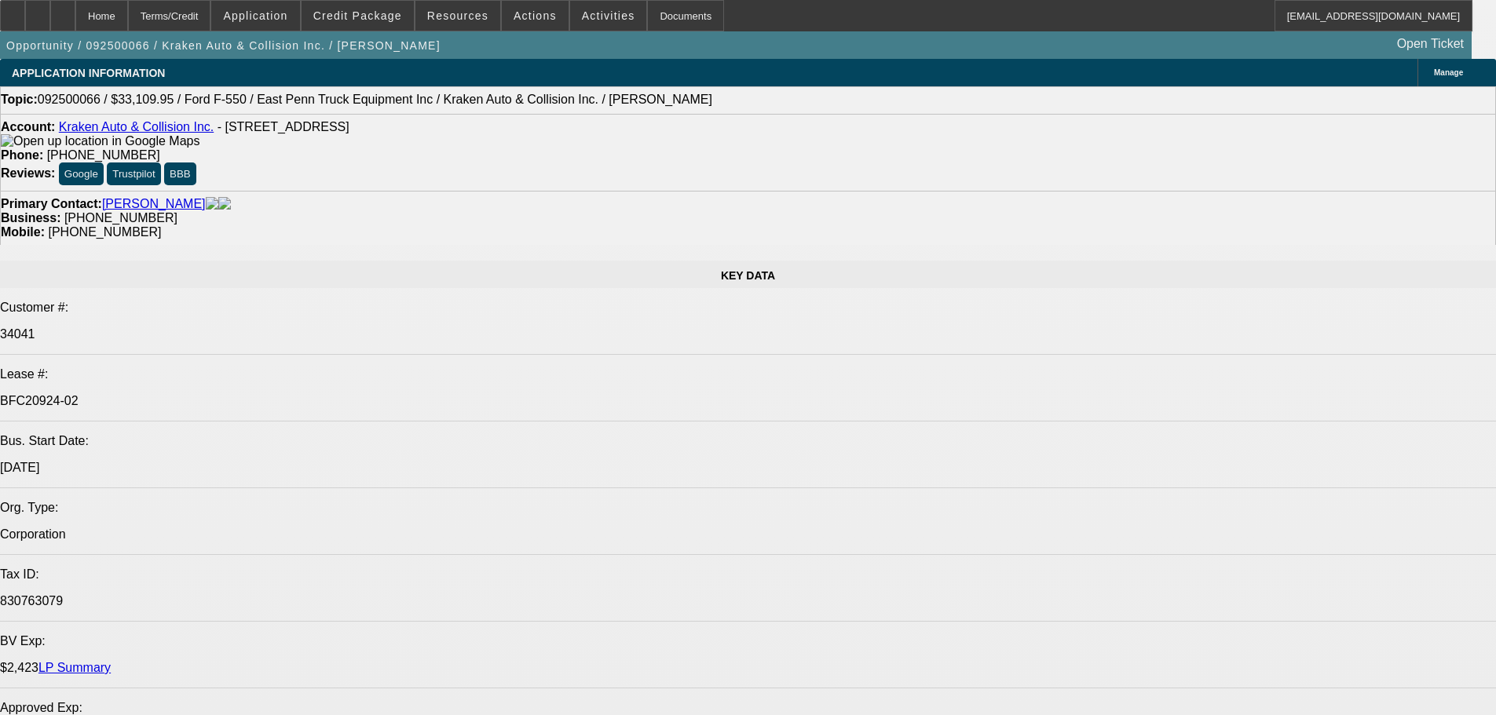
select select "0"
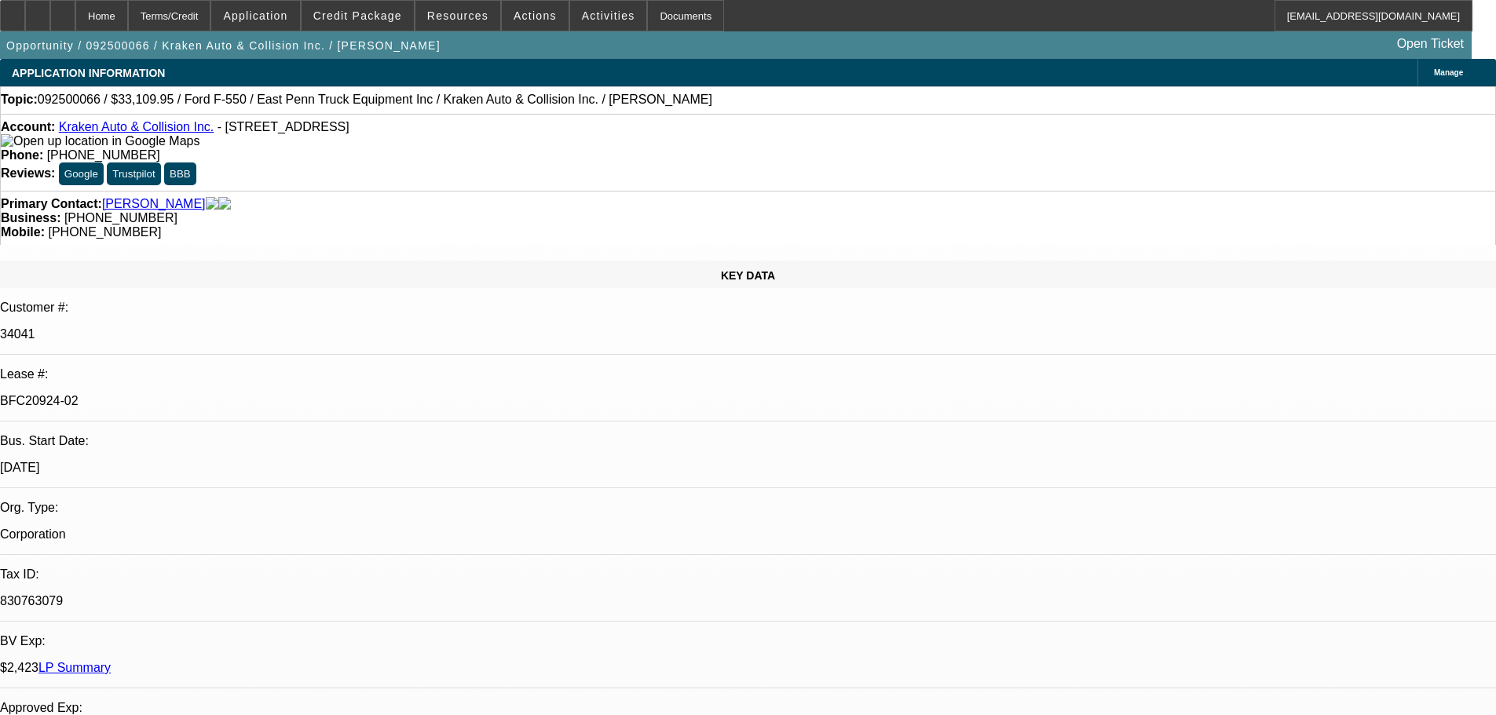
select select "0"
select select "0.1"
select select "4"
select select "0"
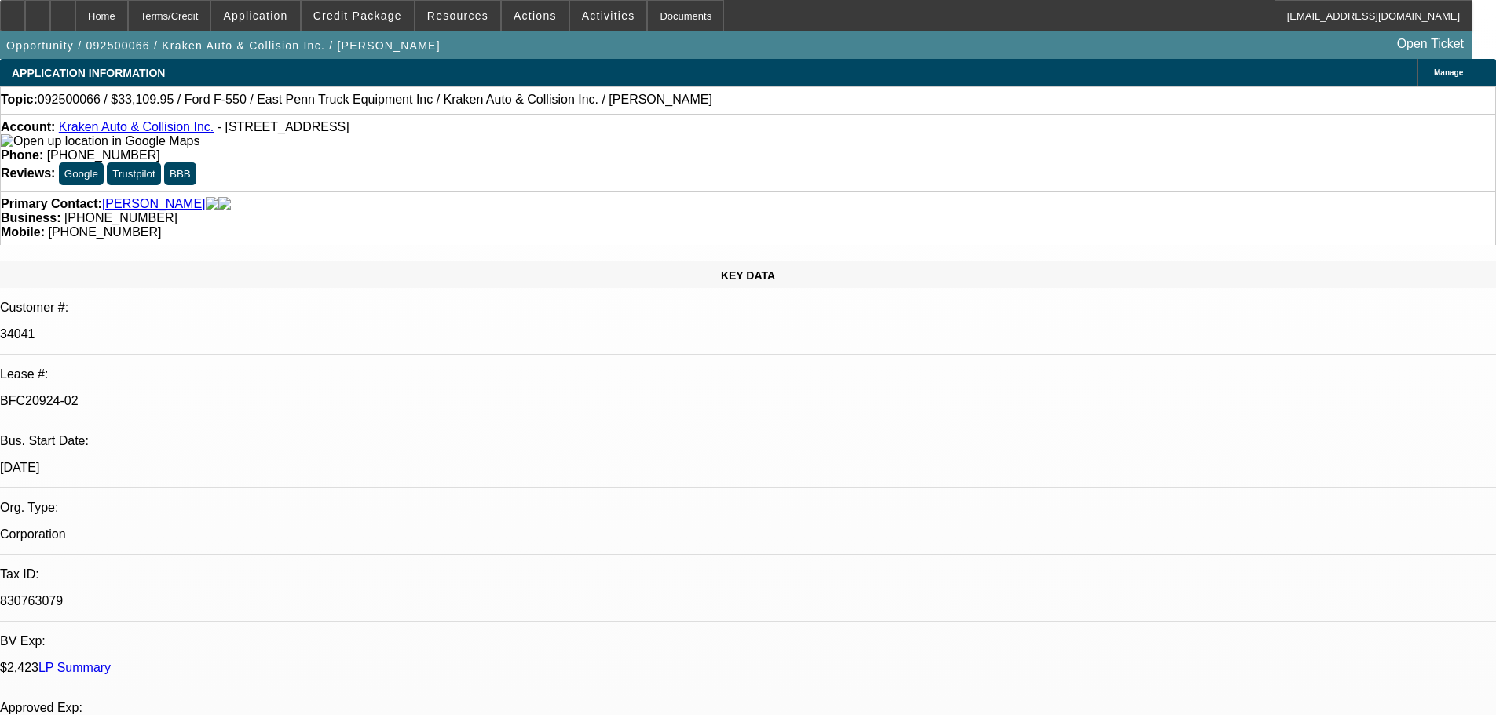
select select "0.1"
select select "4"
select select "0"
select select "0.1"
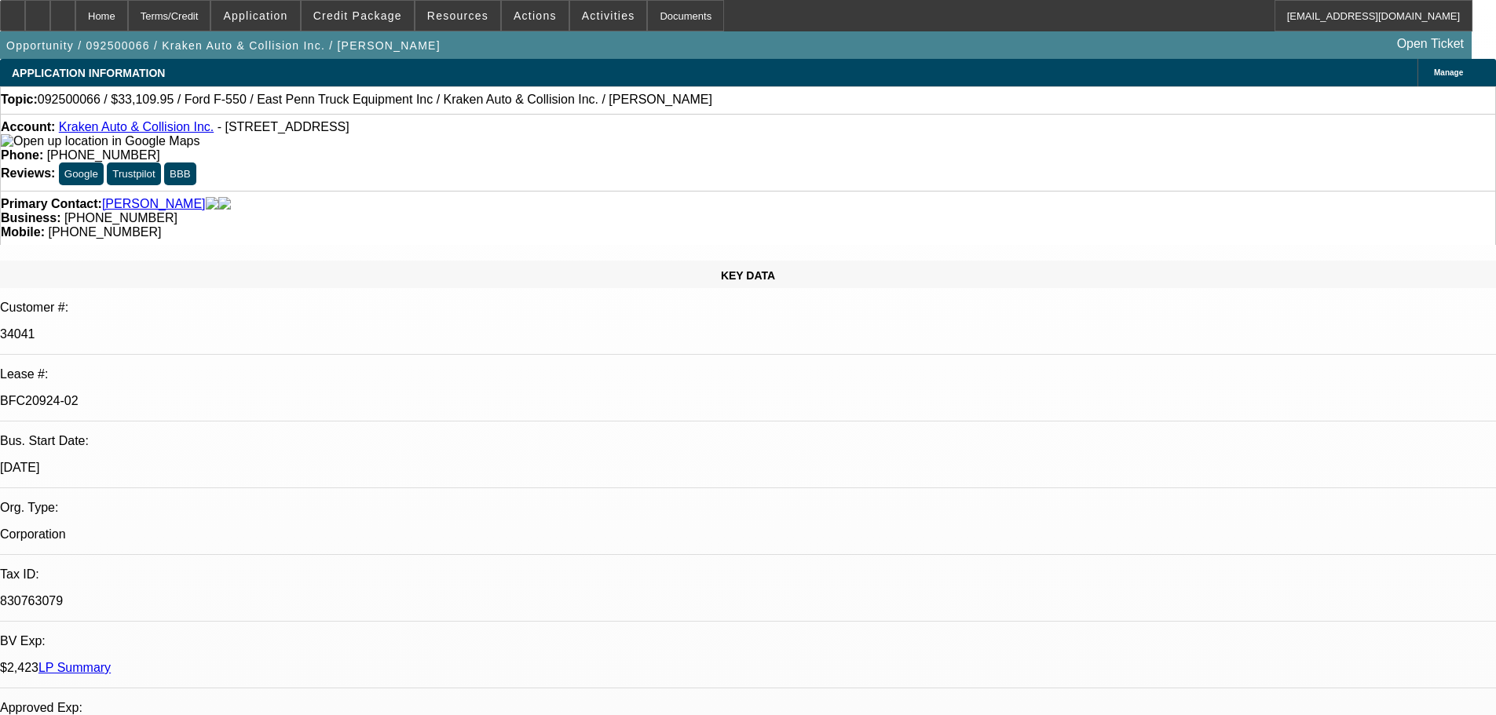
select select "4"
select select "0"
select select "0.1"
select select "4"
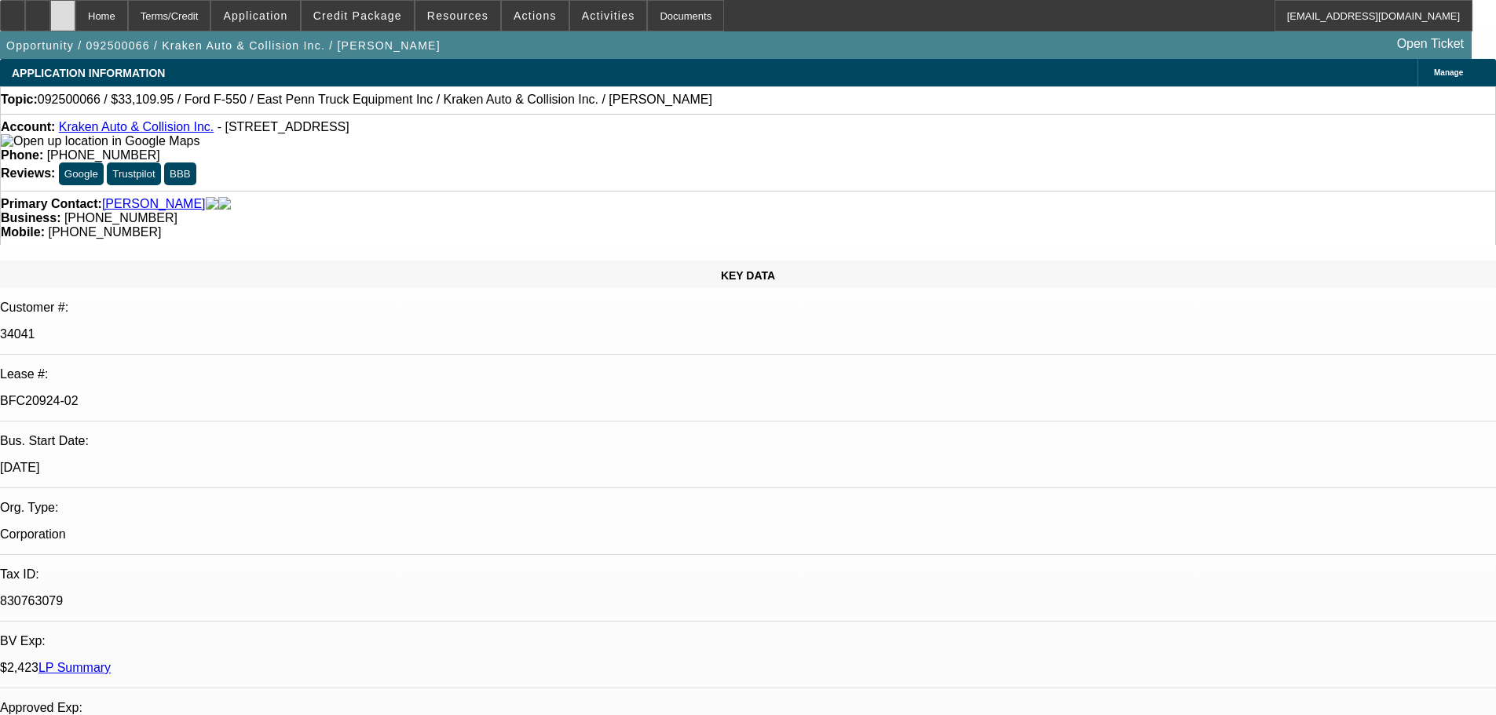
click at [75, 17] on div at bounding box center [62, 15] width 25 height 31
select select "0"
select select "0.1"
select select "4"
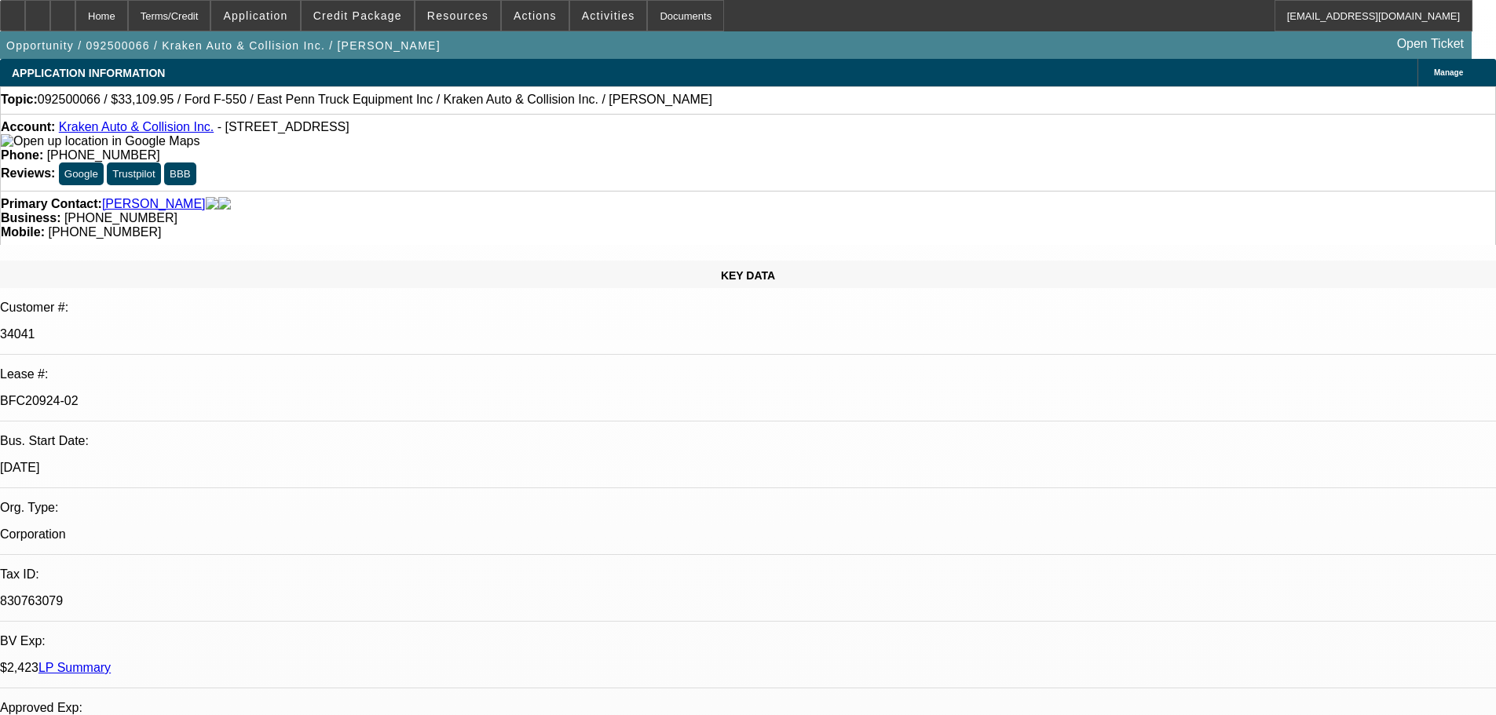
select select "0"
select select "0.1"
select select "4"
select select "0"
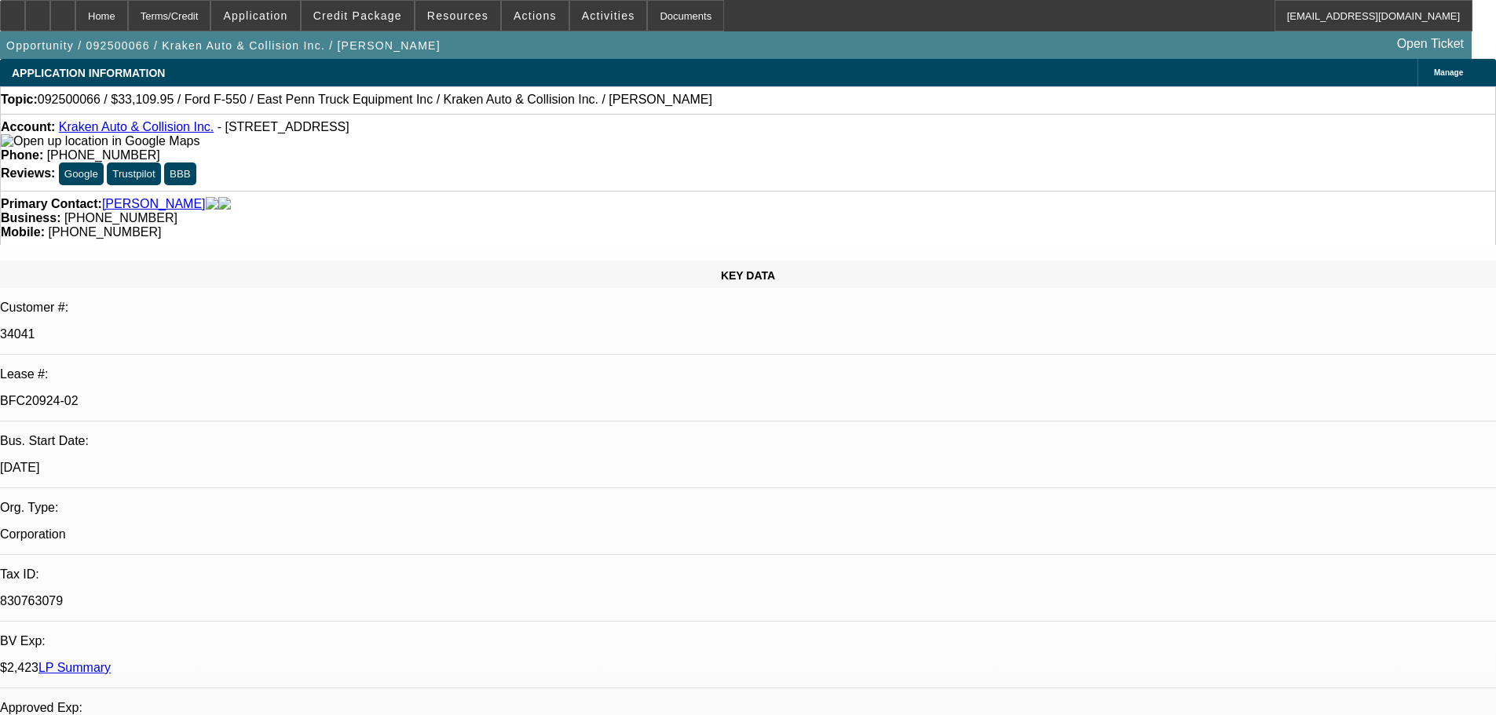
select select "0"
select select "0.1"
select select "4"
select select "0"
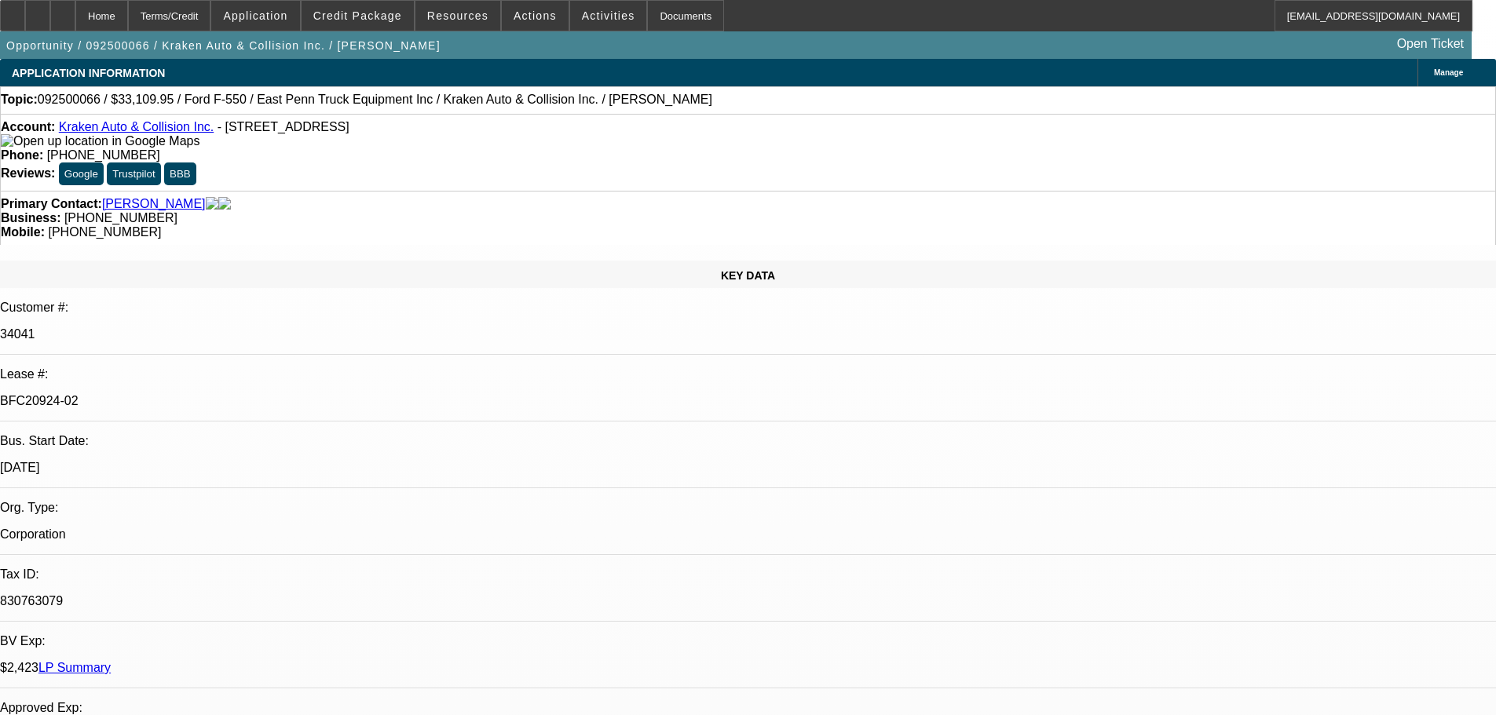
select select "0.1"
select select "4"
